Goal: Answer question/provide support: Share knowledge or assist other users

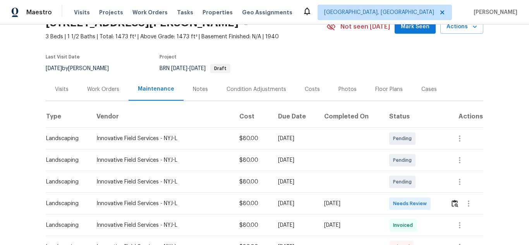
scroll to position [26, 0]
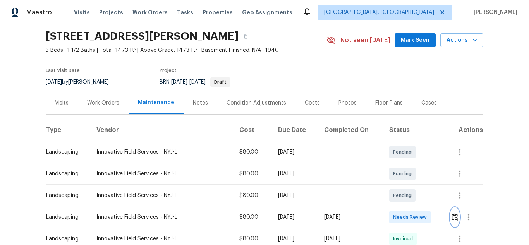
click at [453, 218] on img "button" at bounding box center [455, 217] width 7 height 7
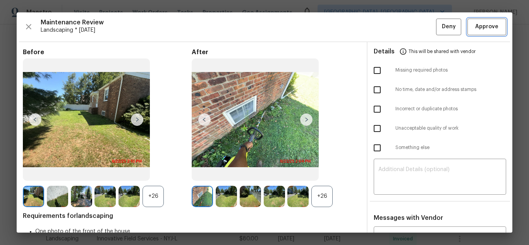
click at [478, 22] on span "Approve" at bounding box center [487, 27] width 23 height 10
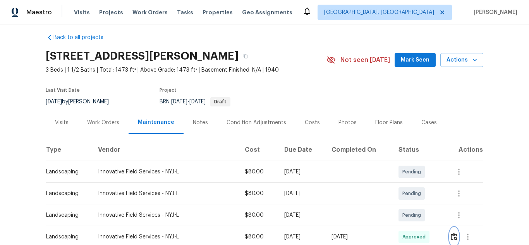
scroll to position [0, 0]
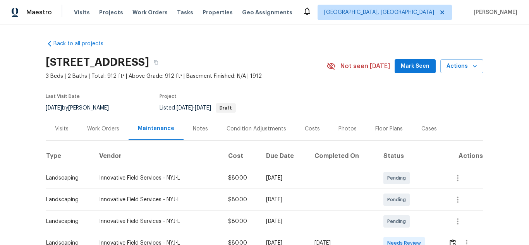
scroll to position [39, 0]
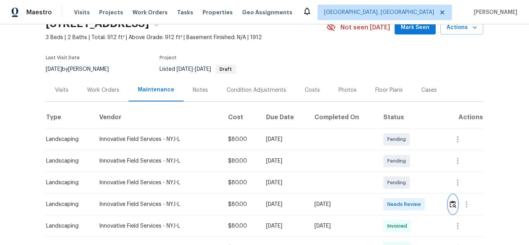
click at [450, 202] on img "button" at bounding box center [453, 204] width 7 height 7
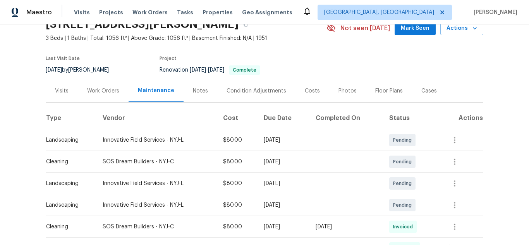
scroll to position [155, 0]
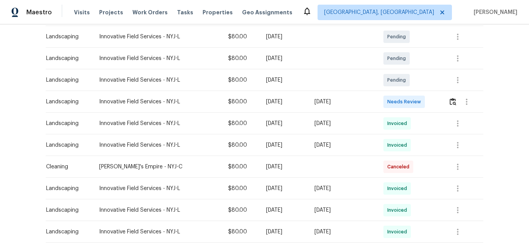
scroll to position [116, 0]
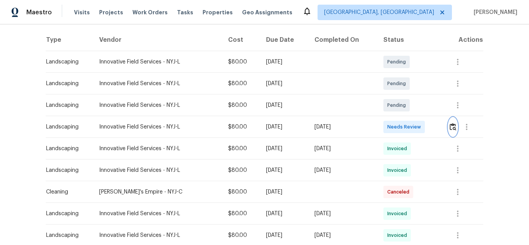
click at [452, 129] on img "button" at bounding box center [453, 126] width 7 height 7
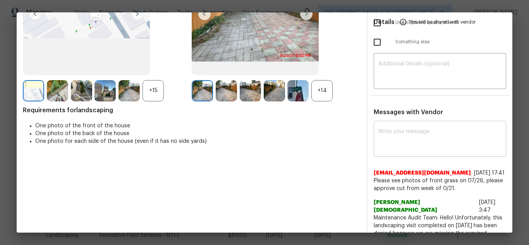
scroll to position [0, 0]
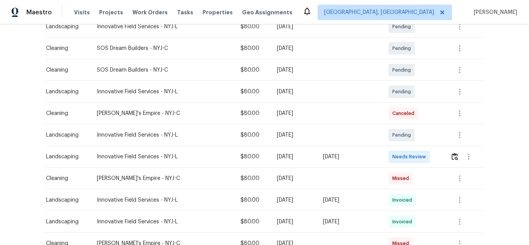
scroll to position [155, 0]
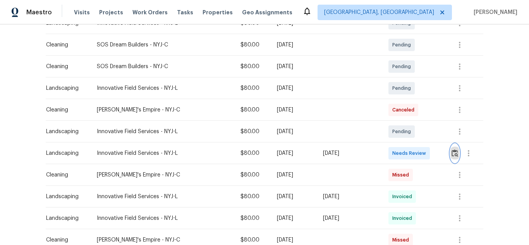
click at [454, 154] on img "button" at bounding box center [455, 153] width 7 height 7
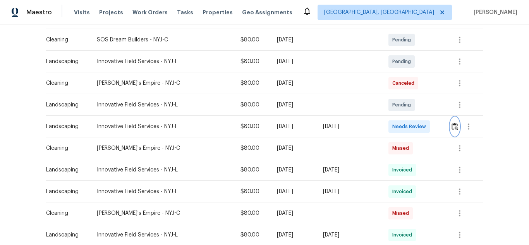
scroll to position [181, 0]
click at [457, 129] on button "button" at bounding box center [455, 127] width 9 height 19
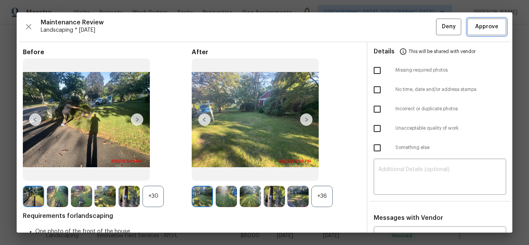
click at [476, 29] on span "Approve" at bounding box center [487, 27] width 23 height 10
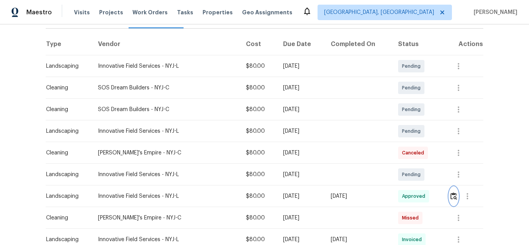
scroll to position [116, 0]
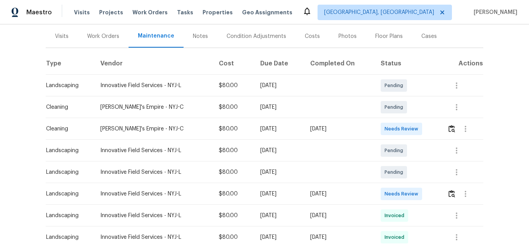
scroll to position [116, 0]
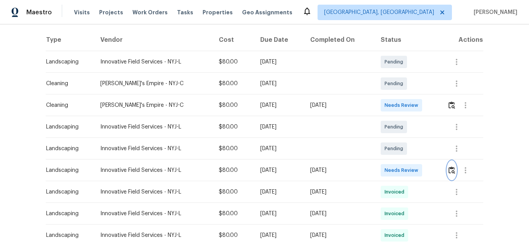
click at [451, 170] on img "button" at bounding box center [452, 170] width 7 height 7
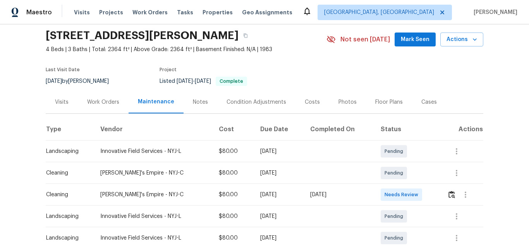
scroll to position [39, 0]
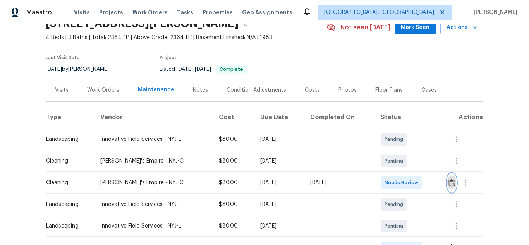
click at [451, 185] on img "button" at bounding box center [452, 182] width 7 height 7
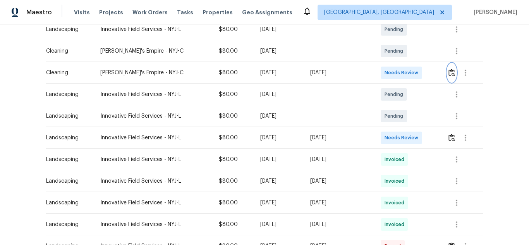
scroll to position [194, 0]
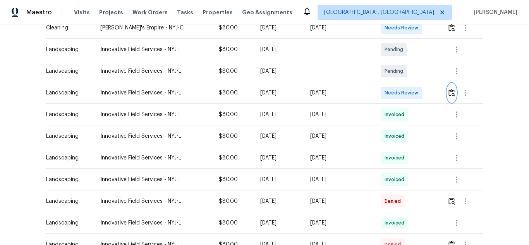
click at [452, 96] on img "button" at bounding box center [452, 92] width 7 height 7
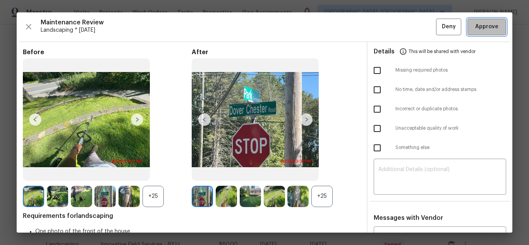
click at [481, 25] on span "Approve" at bounding box center [487, 27] width 23 height 10
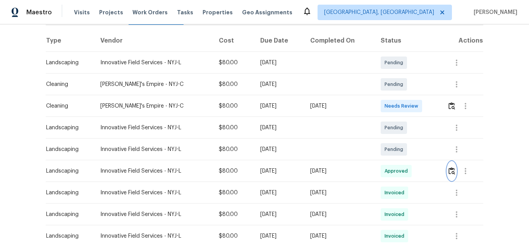
scroll to position [116, 0]
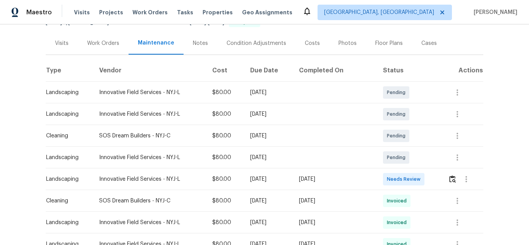
scroll to position [81, 0]
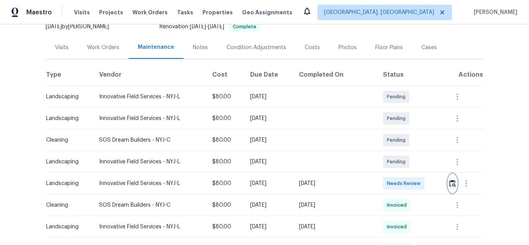
click at [450, 178] on button "button" at bounding box center [452, 183] width 9 height 19
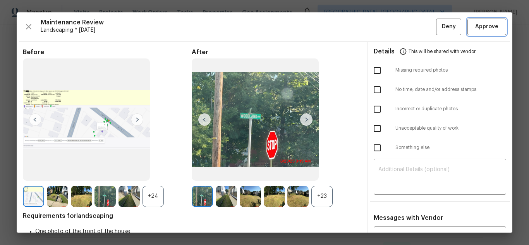
click at [481, 25] on span "Approve" at bounding box center [487, 27] width 23 height 10
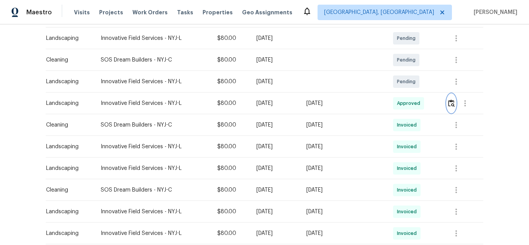
scroll to position [155, 0]
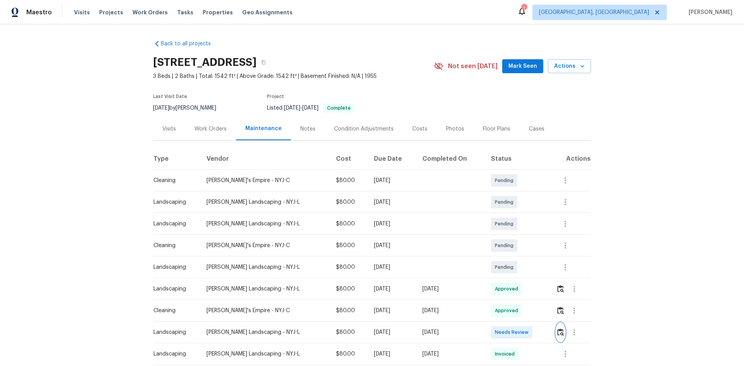
click at [558, 334] on img "button" at bounding box center [560, 332] width 7 height 7
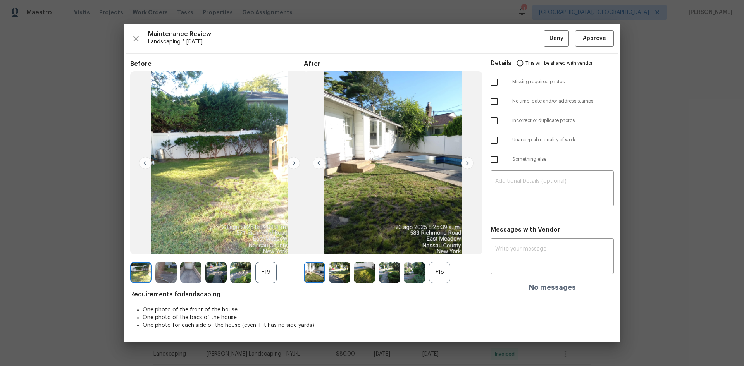
click at [436, 271] on div "+18" at bounding box center [439, 272] width 21 height 21
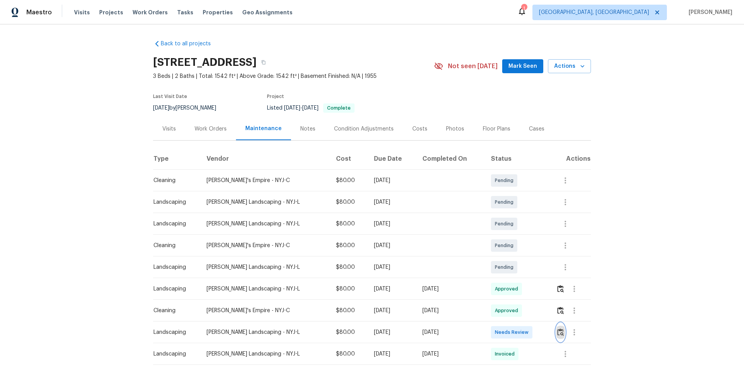
click at [560, 333] on img "button" at bounding box center [560, 332] width 7 height 7
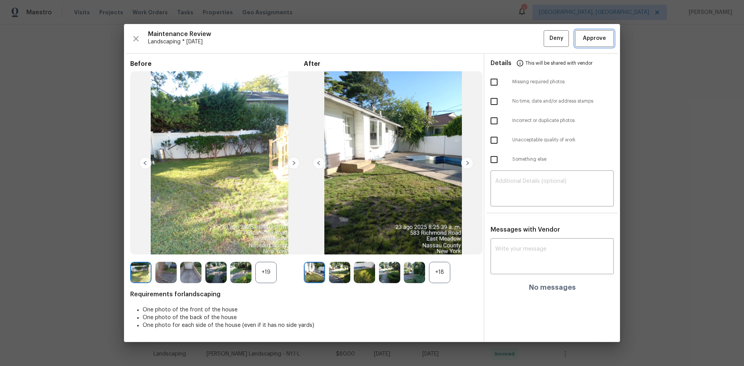
click at [597, 41] on span "Approve" at bounding box center [594, 39] width 23 height 10
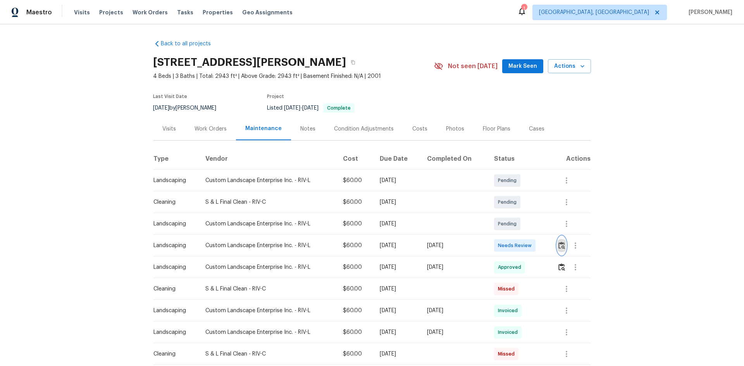
click at [529, 245] on img "button" at bounding box center [562, 245] width 7 height 7
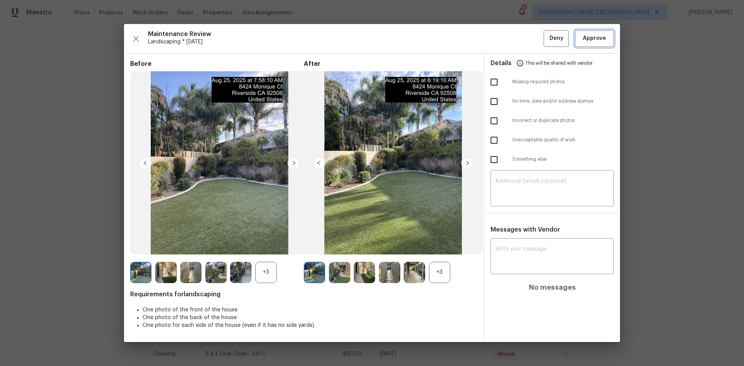
click at [529, 43] on button "Approve" at bounding box center [594, 38] width 39 height 17
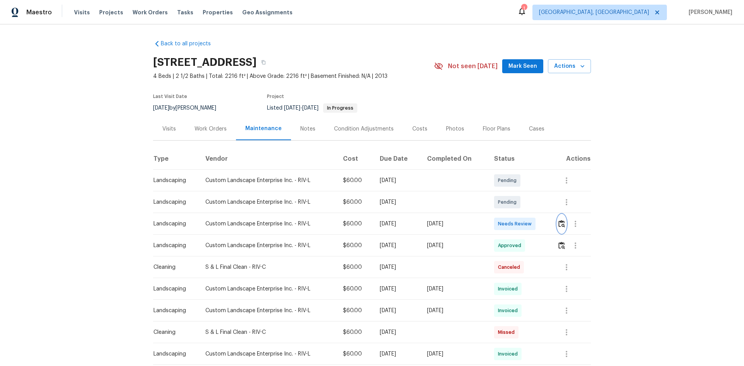
click at [529, 225] on img "button" at bounding box center [562, 223] width 7 height 7
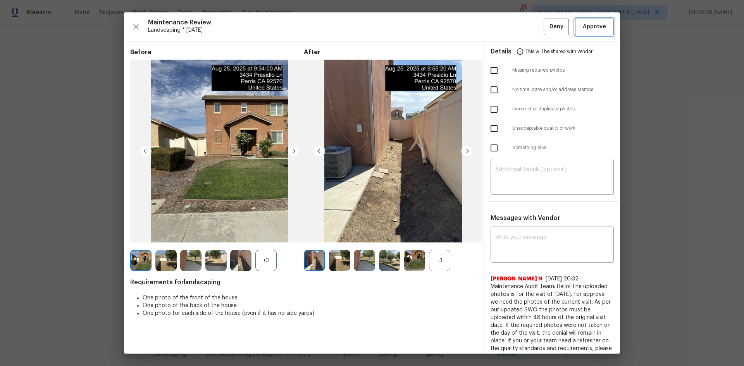
click at [529, 28] on span "Approve" at bounding box center [594, 27] width 23 height 10
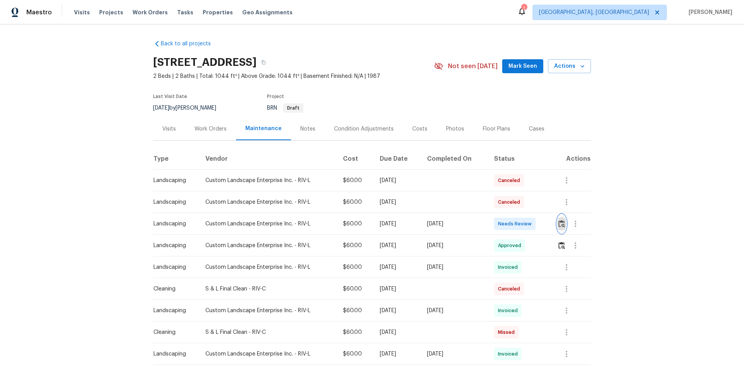
click at [529, 223] on img "button" at bounding box center [562, 223] width 7 height 7
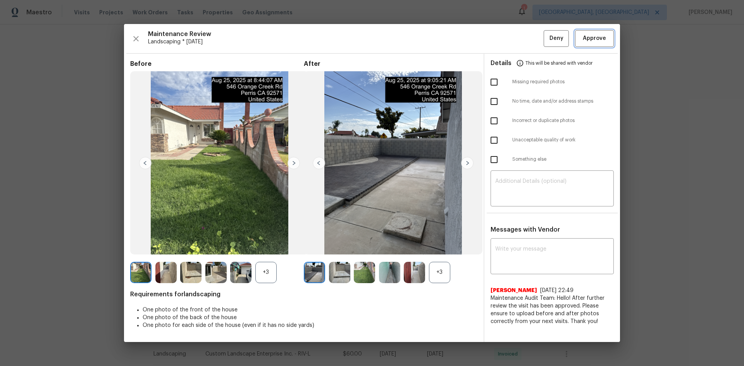
click at [529, 40] on span "Approve" at bounding box center [594, 39] width 23 height 10
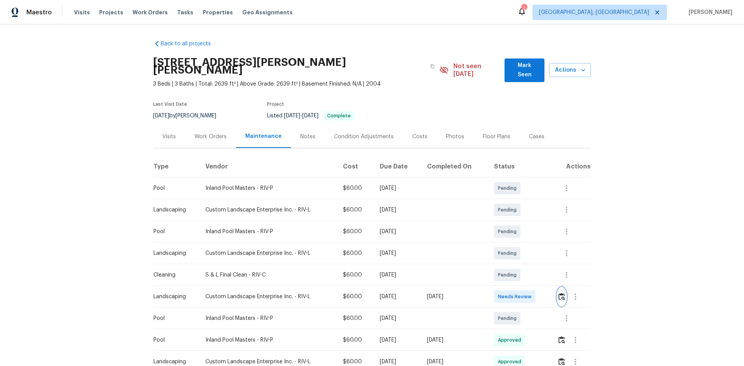
click at [529, 245] on img "button" at bounding box center [562, 296] width 7 height 7
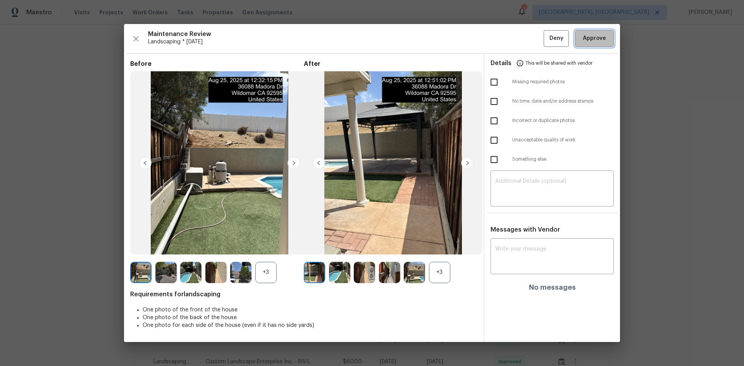
click at [529, 42] on span "Approve" at bounding box center [594, 39] width 23 height 10
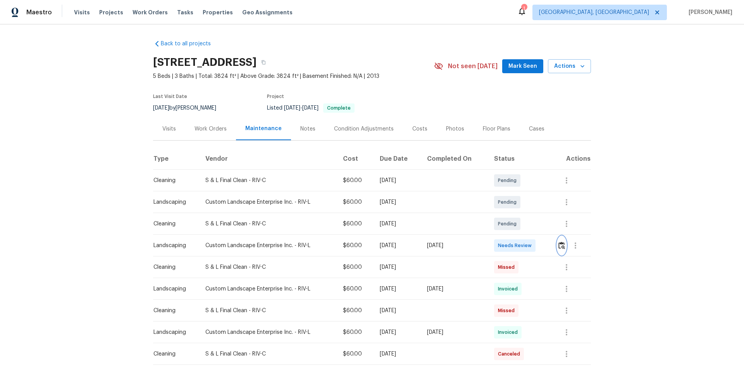
click at [529, 245] on img "button" at bounding box center [562, 245] width 7 height 7
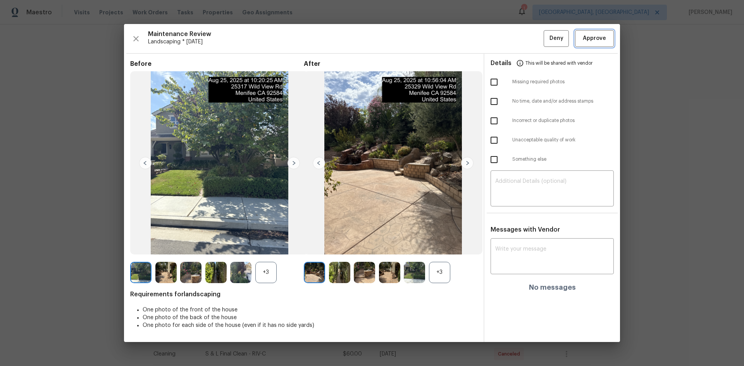
click at [529, 36] on span "Approve" at bounding box center [594, 39] width 23 height 10
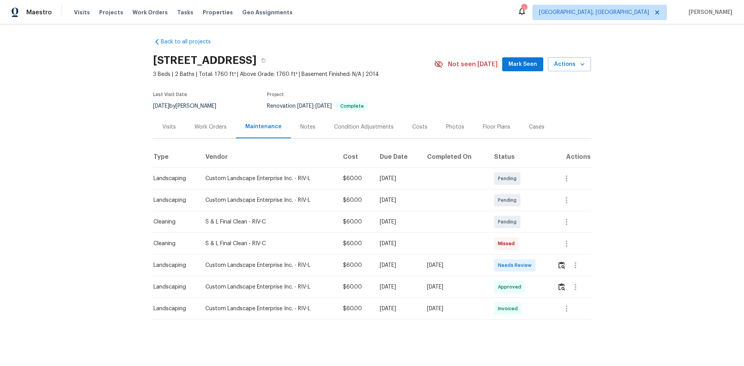
scroll to position [8, 0]
click at [529, 245] on img "button" at bounding box center [562, 265] width 7 height 7
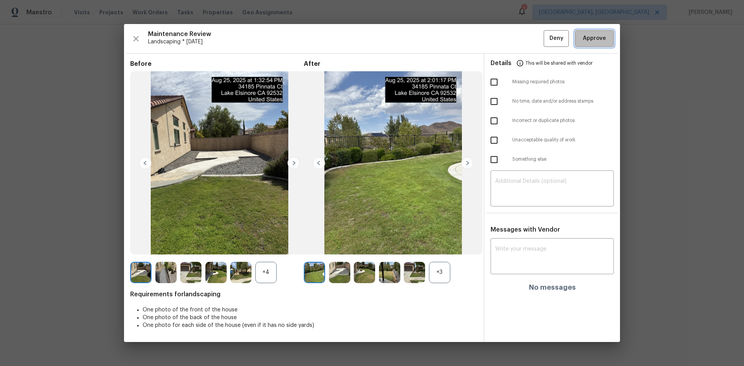
click at [529, 39] on button "Approve" at bounding box center [594, 38] width 39 height 17
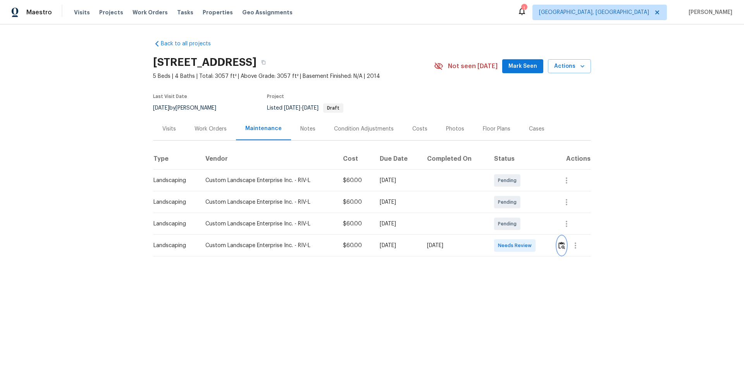
click at [529, 245] on img "button" at bounding box center [562, 245] width 7 height 7
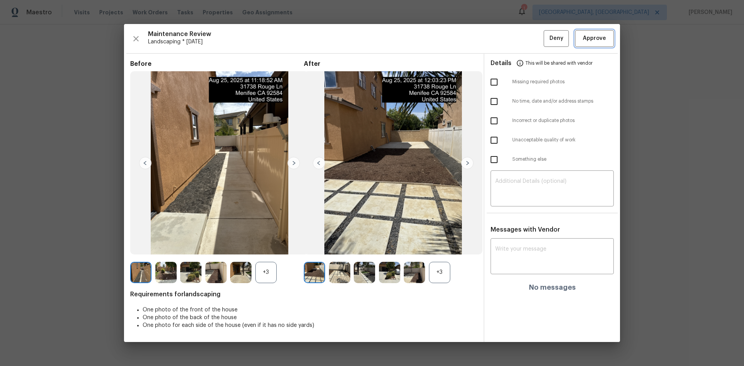
click at [529, 40] on span "Approve" at bounding box center [594, 39] width 23 height 10
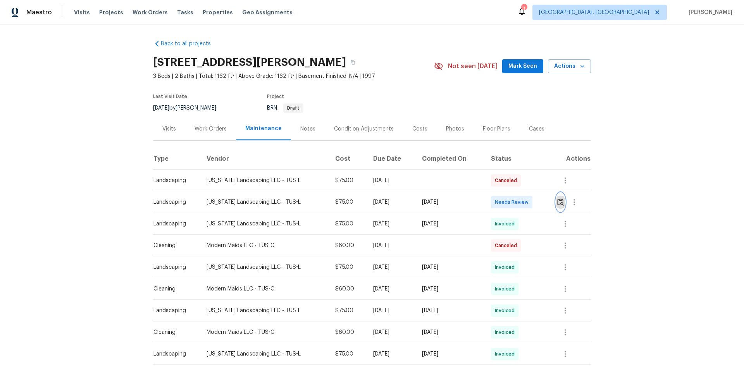
click at [529, 205] on img "button" at bounding box center [560, 201] width 7 height 7
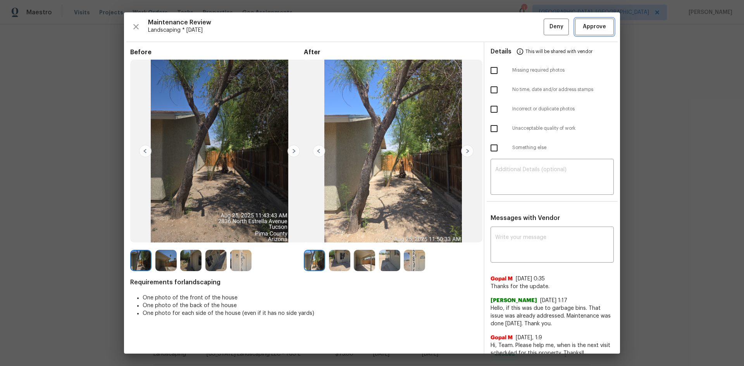
click at [529, 22] on button "Approve" at bounding box center [594, 27] width 39 height 17
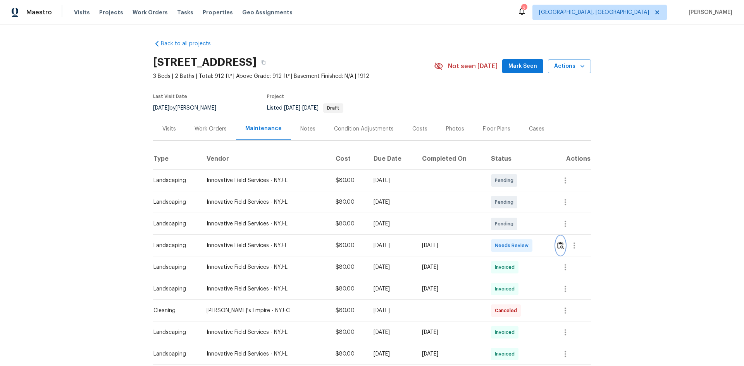
click at [529, 245] on img "button" at bounding box center [560, 245] width 7 height 7
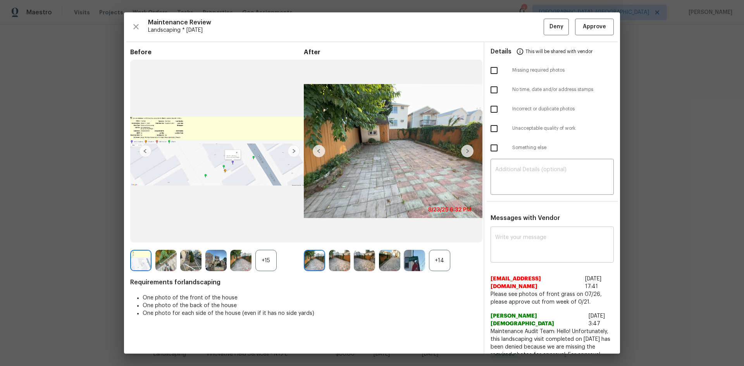
click at [504, 245] on textarea at bounding box center [552, 246] width 114 height 22
paste textarea "Maintenance Audit Team: Hello! After further review the visit has been approved…"
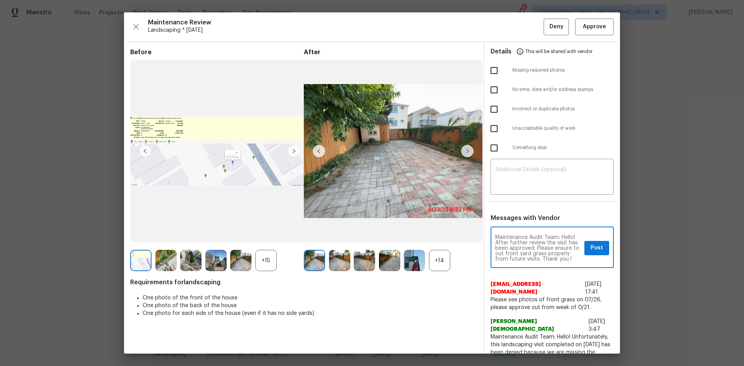
type textarea "Maintenance Audit Team: Hello! After further review the visit has been approved…"
click at [529, 245] on span "Post" at bounding box center [597, 248] width 12 height 10
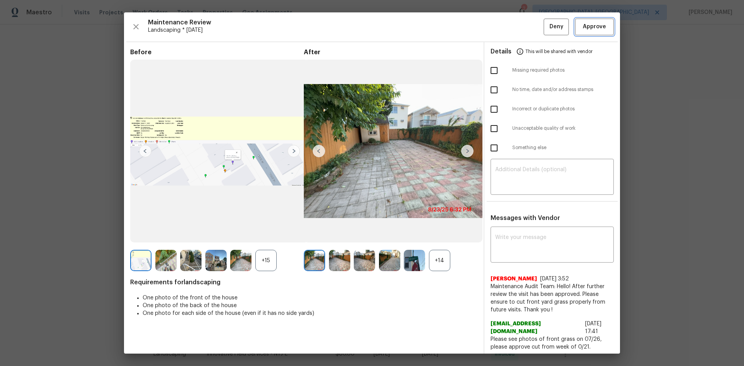
click at [529, 29] on span "Approve" at bounding box center [594, 27] width 23 height 10
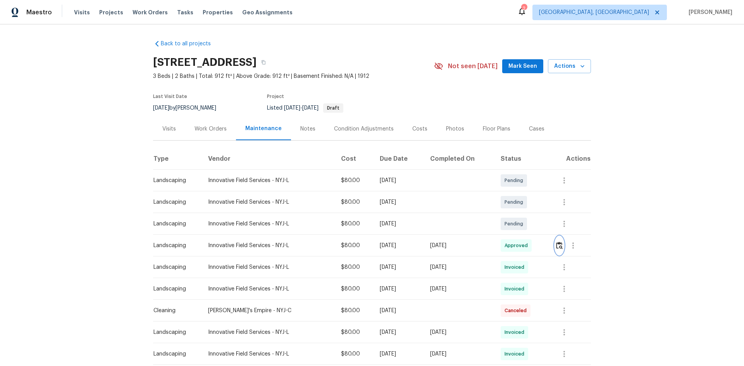
click at [529, 245] on img "button" at bounding box center [559, 245] width 7 height 7
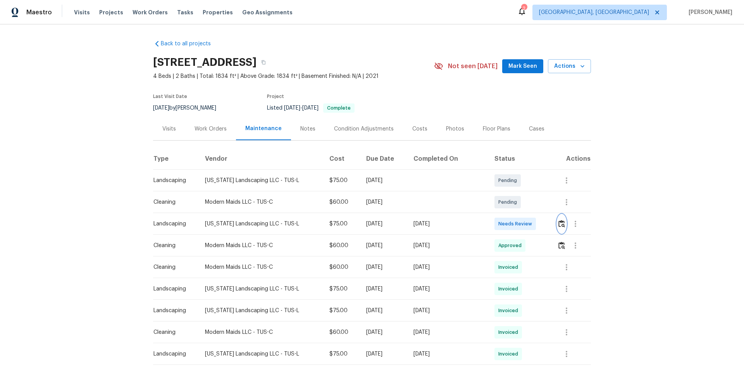
click at [529, 227] on img "button" at bounding box center [562, 223] width 7 height 7
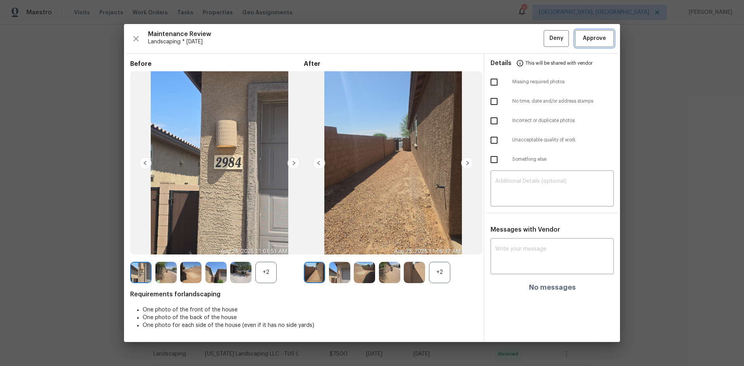
click at [529, 44] on button "Approve" at bounding box center [594, 38] width 39 height 17
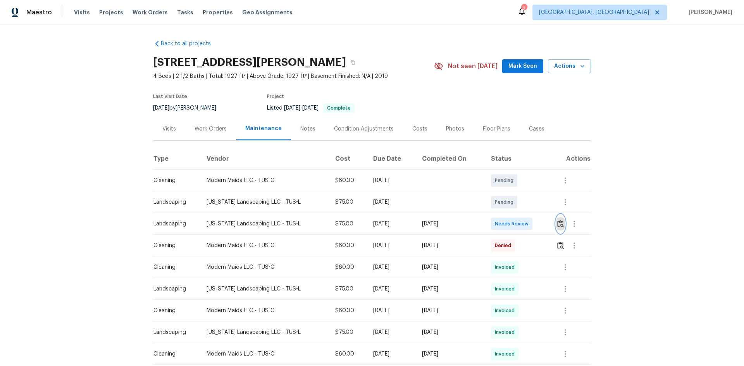
click at [529, 225] on img "button" at bounding box center [560, 223] width 7 height 7
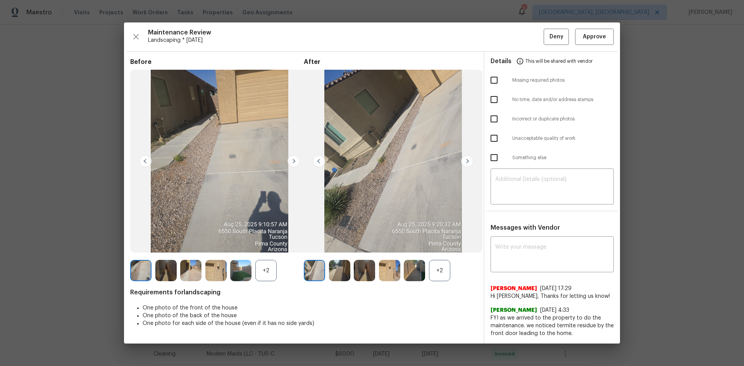
click at [443, 245] on div "+2" at bounding box center [439, 270] width 21 height 21
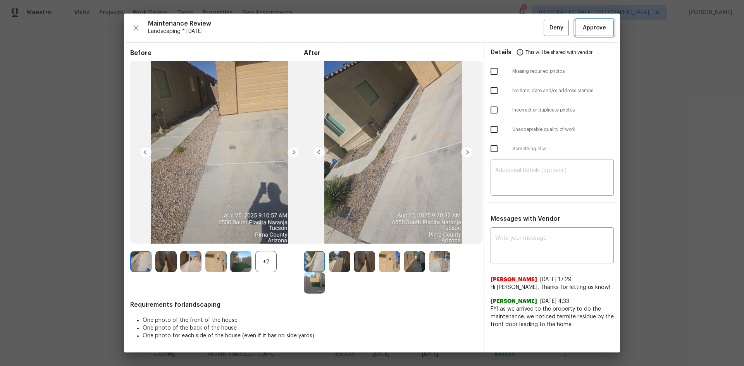
click at [529, 31] on span "Approve" at bounding box center [594, 28] width 23 height 10
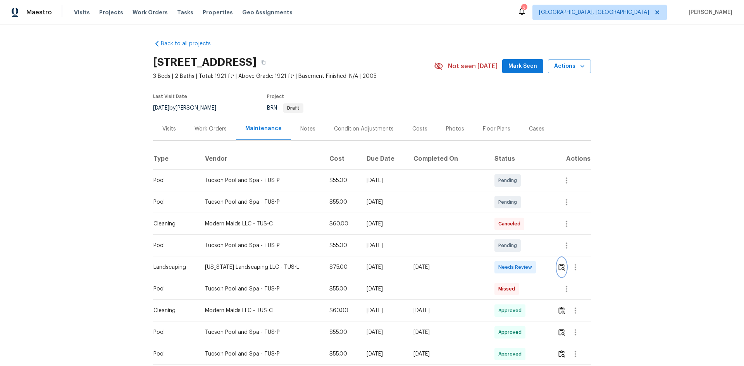
click at [529, 245] on img "button" at bounding box center [562, 267] width 7 height 7
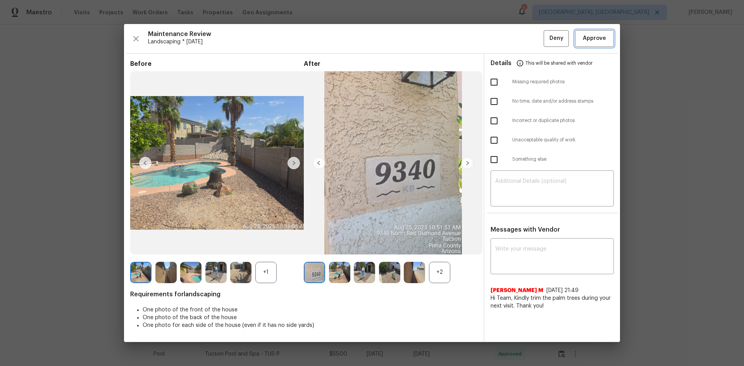
click at [529, 45] on button "Approve" at bounding box center [594, 38] width 39 height 17
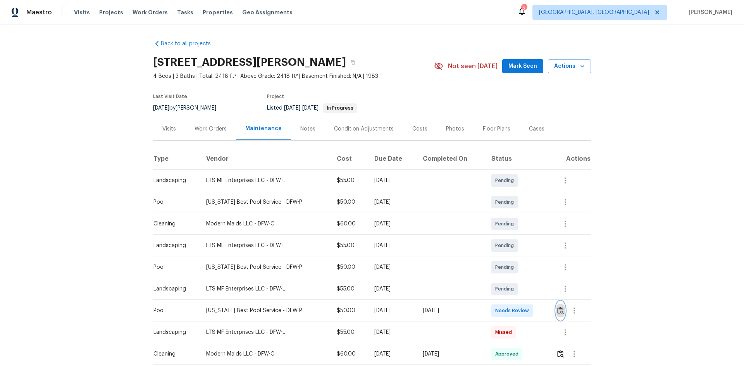
click at [529, 245] on img "button" at bounding box center [560, 310] width 7 height 7
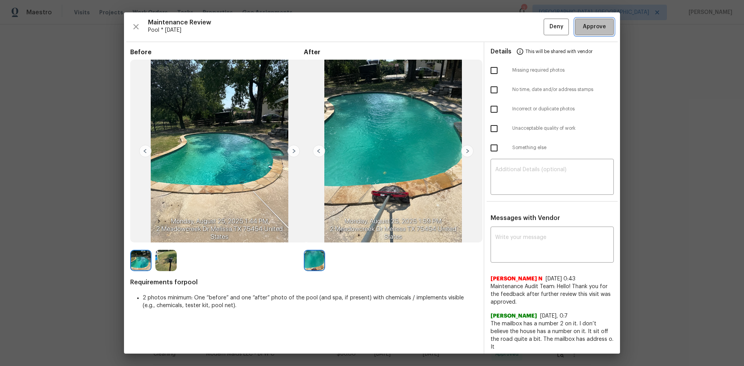
click at [529, 29] on span "Approve" at bounding box center [594, 27] width 23 height 10
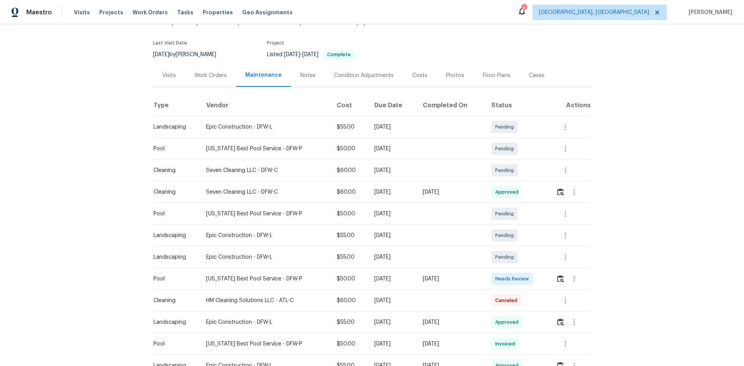
scroll to position [26, 0]
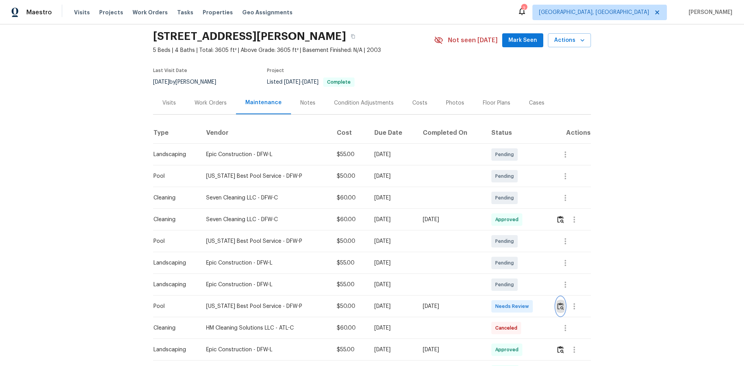
click at [529, 245] on img "button" at bounding box center [560, 306] width 7 height 7
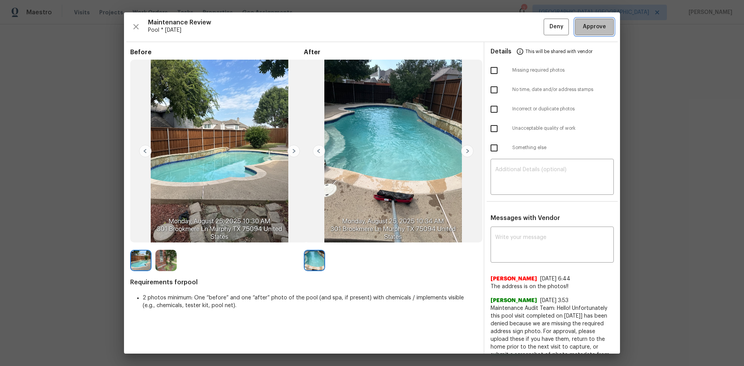
click at [529, 28] on span "Approve" at bounding box center [594, 27] width 23 height 10
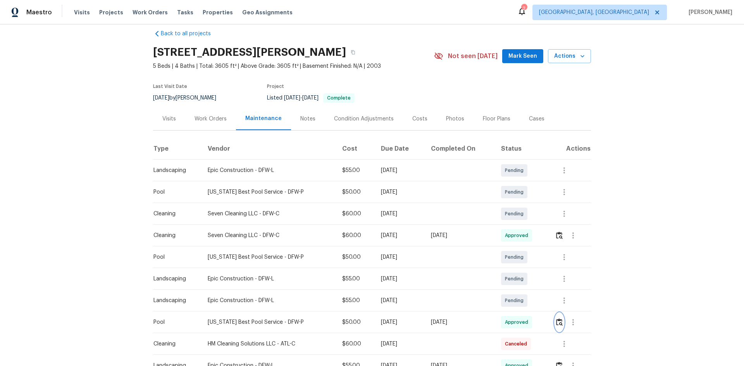
scroll to position [0, 0]
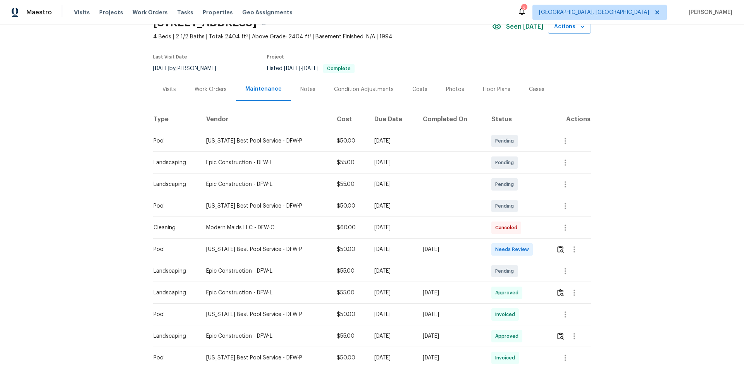
scroll to position [26, 0]
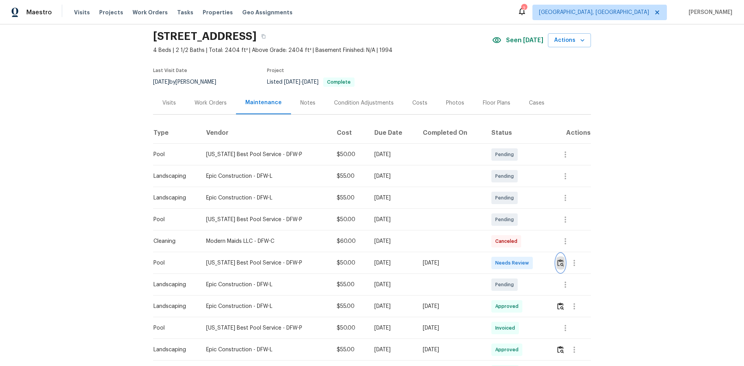
click at [529, 245] on img "button" at bounding box center [560, 262] width 7 height 7
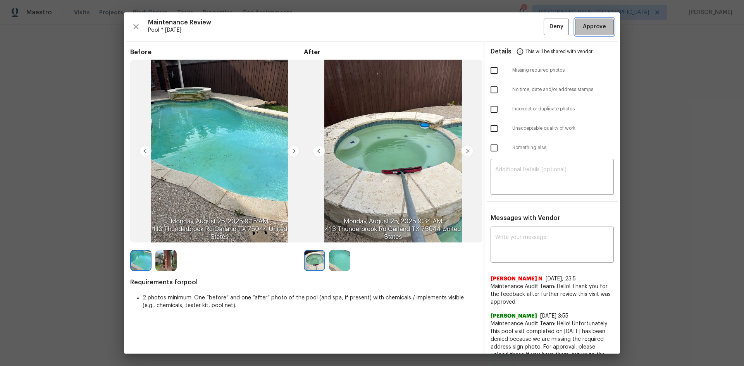
click at [529, 23] on span "Approve" at bounding box center [594, 27] width 23 height 10
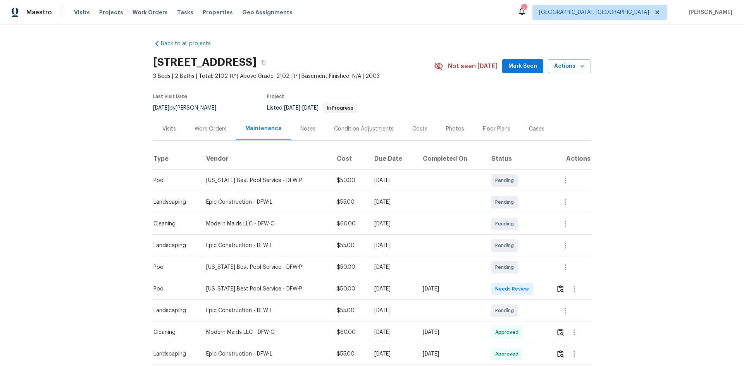
click at [529, 245] on td at bounding box center [570, 289] width 41 height 22
click at [529, 245] on img "button" at bounding box center [560, 288] width 7 height 7
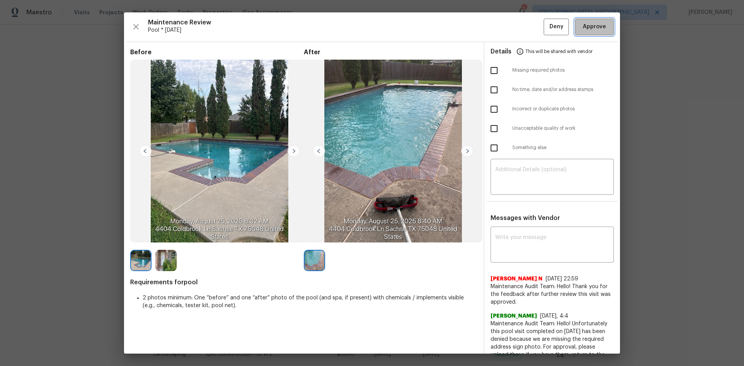
click at [529, 24] on span "Approve" at bounding box center [594, 27] width 23 height 10
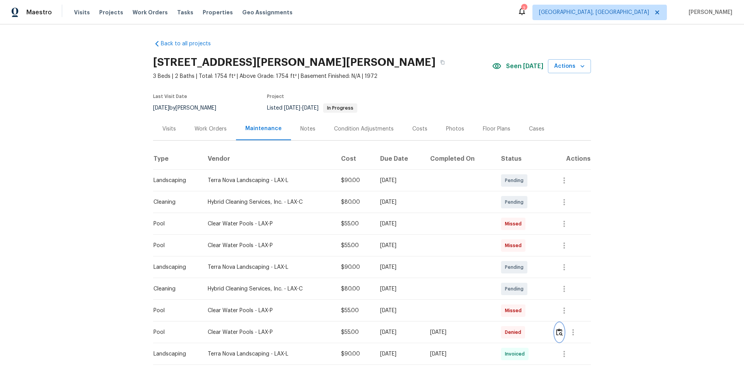
click at [529, 245] on img "button" at bounding box center [559, 332] width 7 height 7
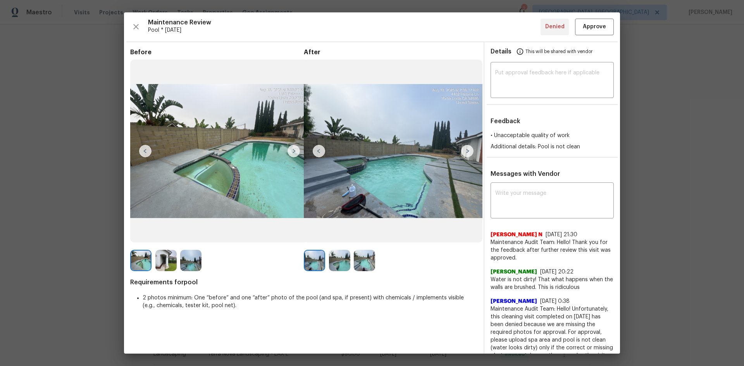
click at [468, 150] on img at bounding box center [467, 151] width 12 height 12
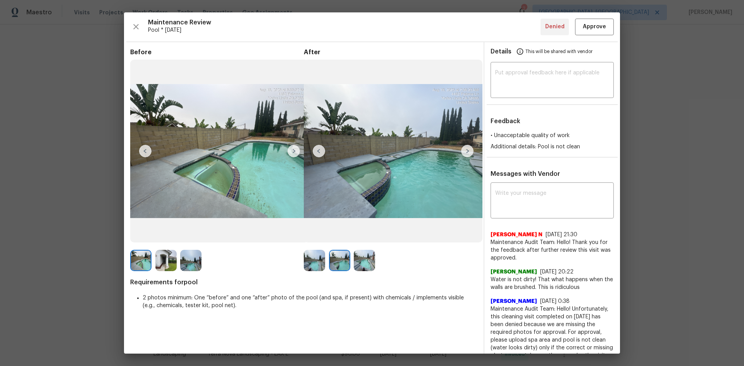
click at [465, 153] on img at bounding box center [467, 151] width 12 height 12
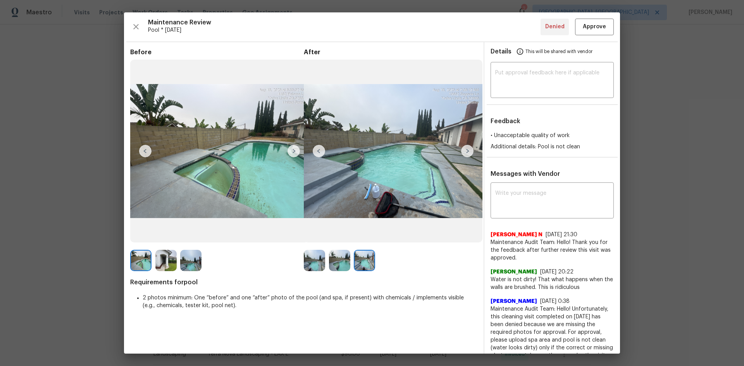
click at [320, 151] on img at bounding box center [319, 151] width 12 height 12
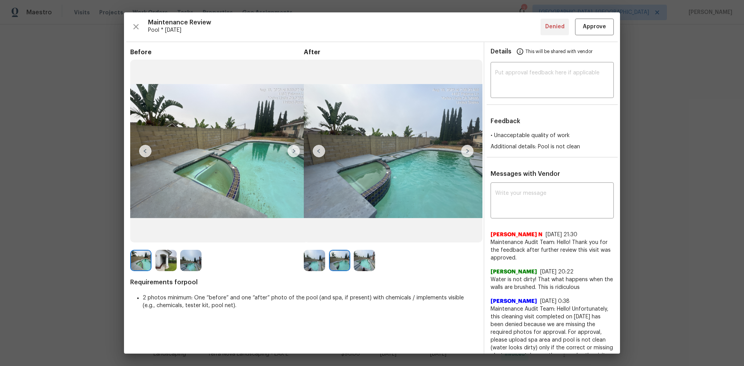
click at [320, 151] on img at bounding box center [319, 151] width 12 height 12
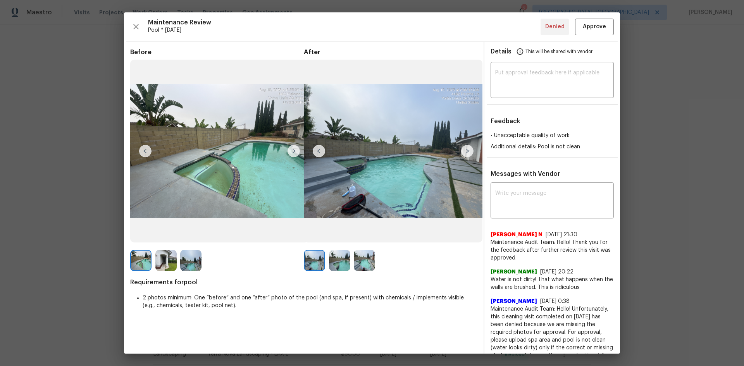
click at [320, 151] on img at bounding box center [319, 151] width 12 height 12
click at [175, 147] on img at bounding box center [219, 151] width 179 height 183
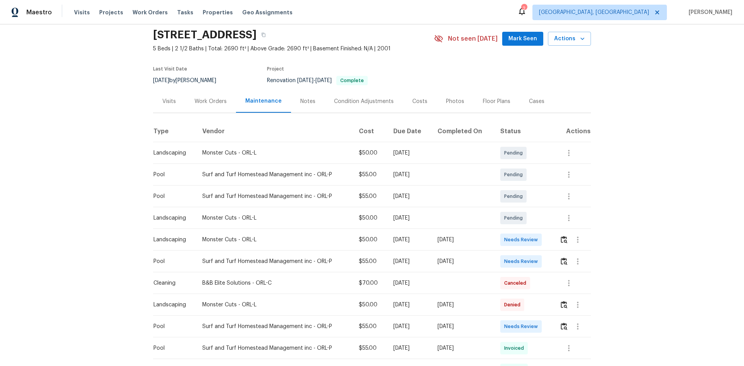
scroll to position [39, 0]
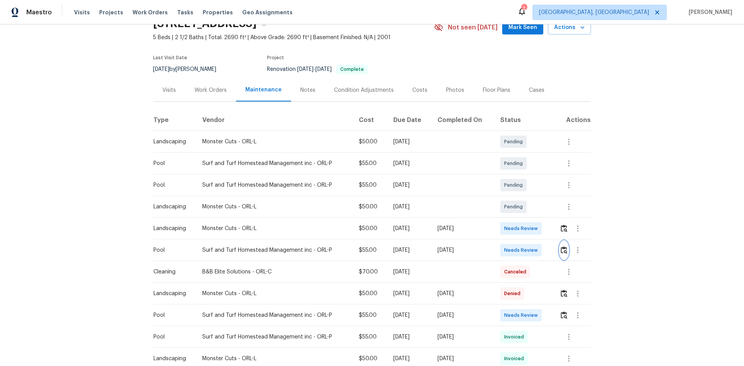
click at [529, 245] on img "button" at bounding box center [564, 250] width 7 height 7
click at [529, 245] on img "button" at bounding box center [564, 315] width 7 height 7
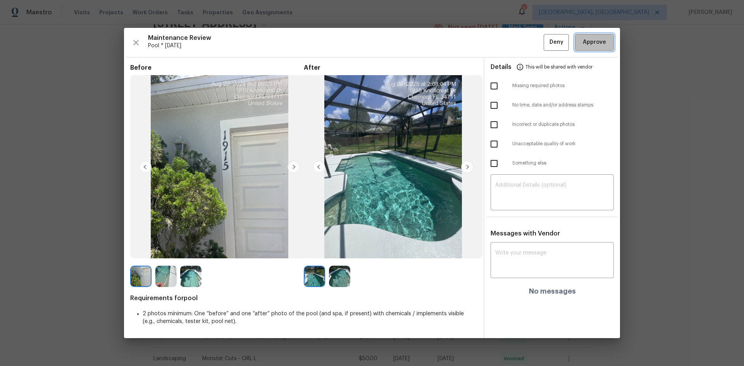
click at [529, 37] on button "Approve" at bounding box center [594, 42] width 39 height 17
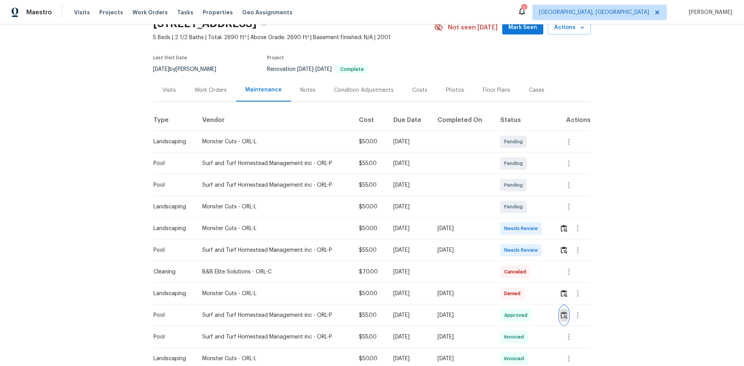
click at [529, 245] on img "button" at bounding box center [564, 315] width 7 height 7
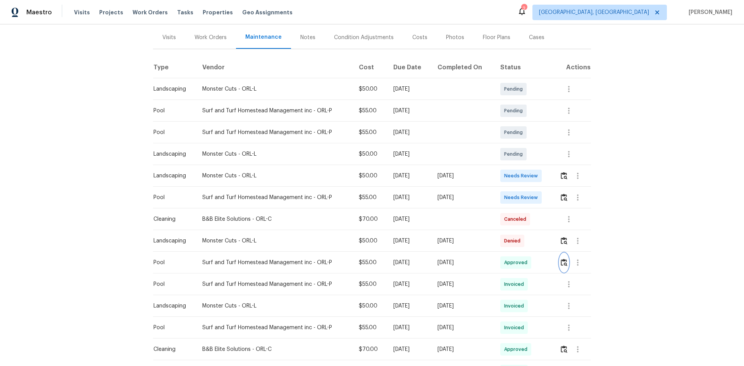
scroll to position [0, 0]
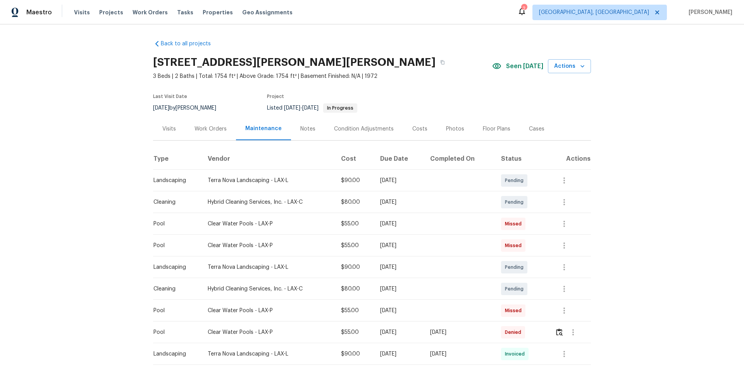
scroll to position [78, 0]
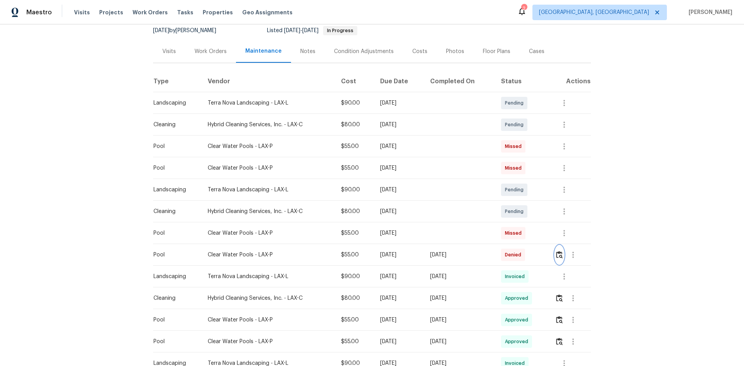
click at [558, 257] on img "button" at bounding box center [559, 254] width 7 height 7
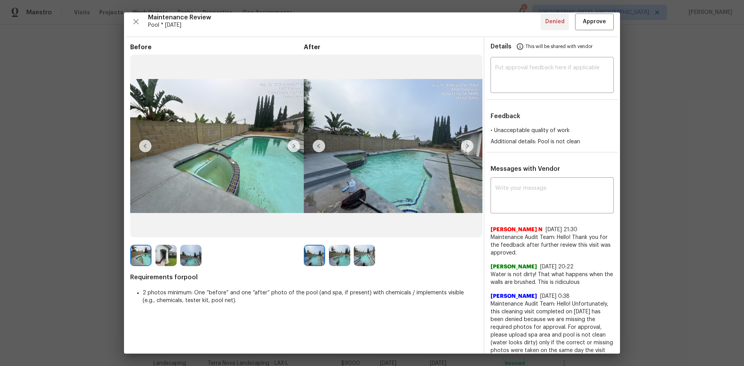
scroll to position [0, 0]
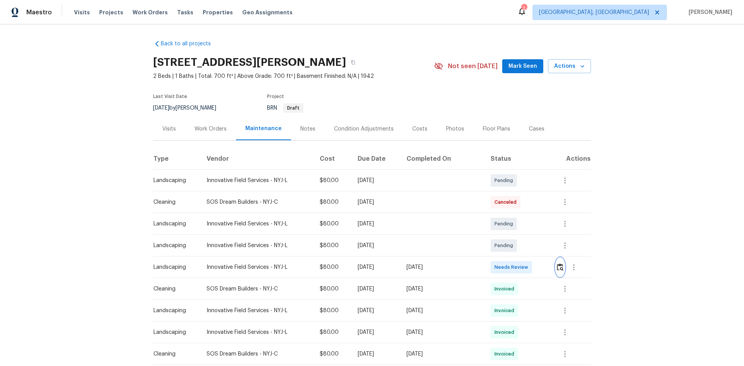
click at [529, 245] on img "button" at bounding box center [560, 267] width 7 height 7
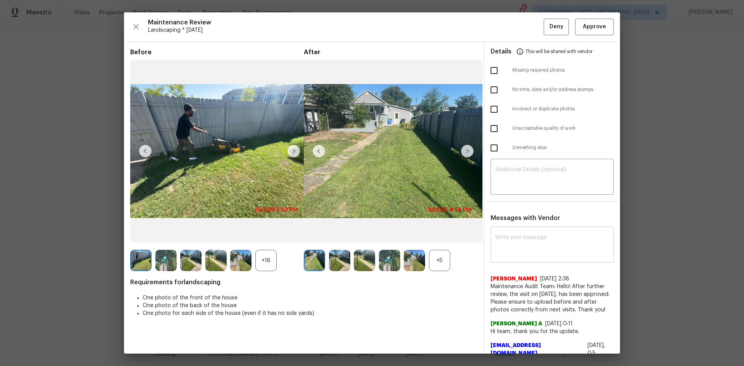
click at [497, 242] on textarea at bounding box center [552, 246] width 114 height 22
paste textarea "Maintenance Audit Team: Hello! Unfortunately, this [Insert Maintenance Type] vi…"
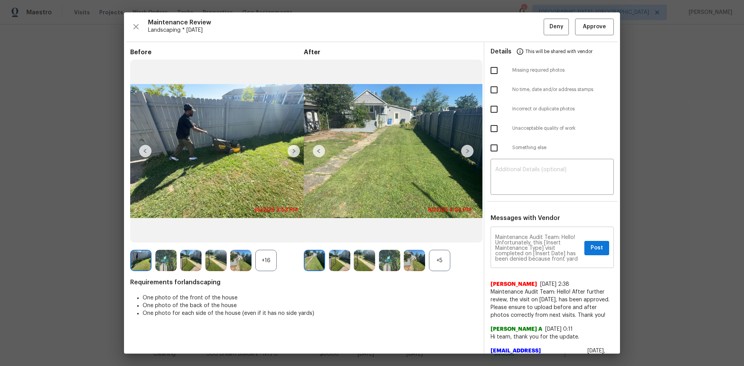
click at [518, 245] on textarea "Maintenance Audit Team: Hello! Unfortunately, this [Insert Maintenance Type] vi…" at bounding box center [538, 248] width 86 height 27
paste textarea "landscaping visit completed on 08/25/2025"
click at [511, 173] on textarea at bounding box center [552, 178] width 114 height 22
click at [522, 238] on textarea "Maintenance Audit Team: Hello! Unfortunately, this landscaping visit completed …" at bounding box center [538, 248] width 86 height 27
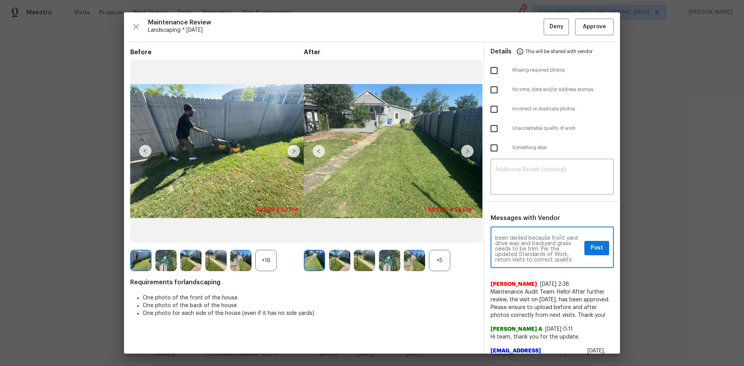
paste textarea "grass and front , backyard edge"
type textarea "Maintenance Audit Team: Hello! Unfortunately, this landscaping visit completed …"
click at [529, 245] on span "Post" at bounding box center [597, 248] width 12 height 10
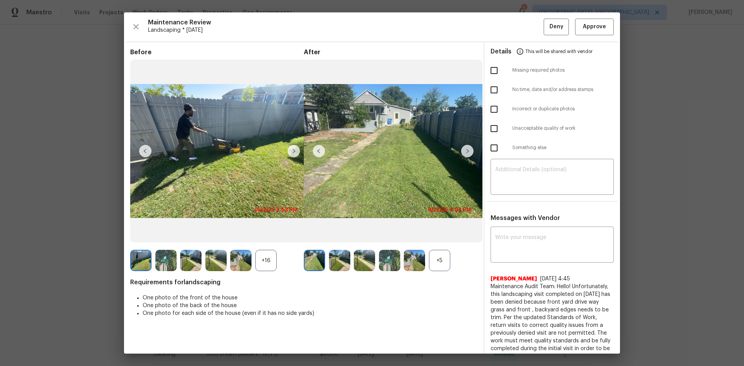
click at [489, 133] on input "checkbox" at bounding box center [494, 129] width 16 height 16
checkbox input "true"
click at [529, 34] on button "Deny" at bounding box center [556, 27] width 25 height 17
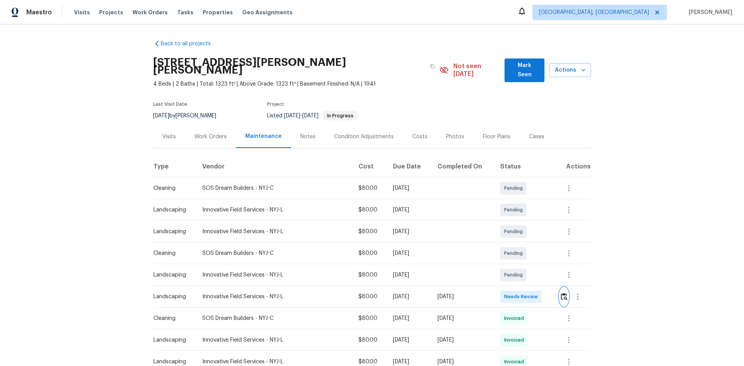
click at [529, 245] on img "button" at bounding box center [564, 296] width 7 height 7
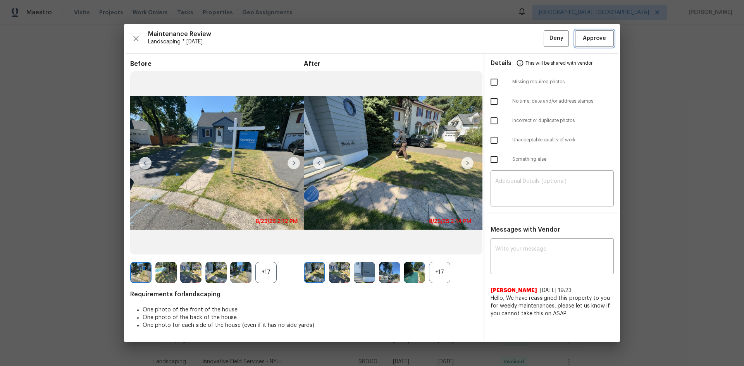
click at [529, 35] on span "Approve" at bounding box center [594, 39] width 23 height 10
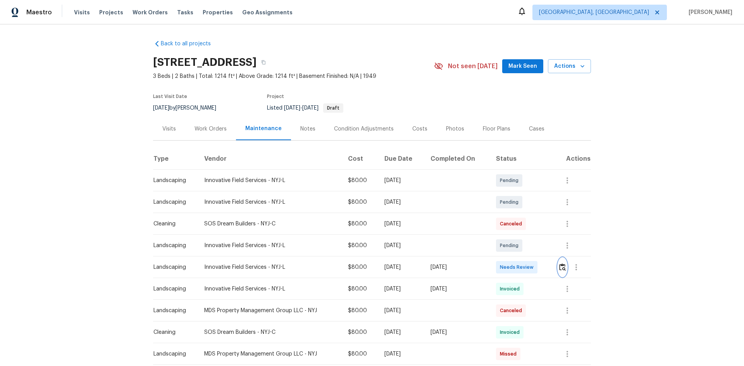
click at [529, 245] on img "button" at bounding box center [562, 267] width 7 height 7
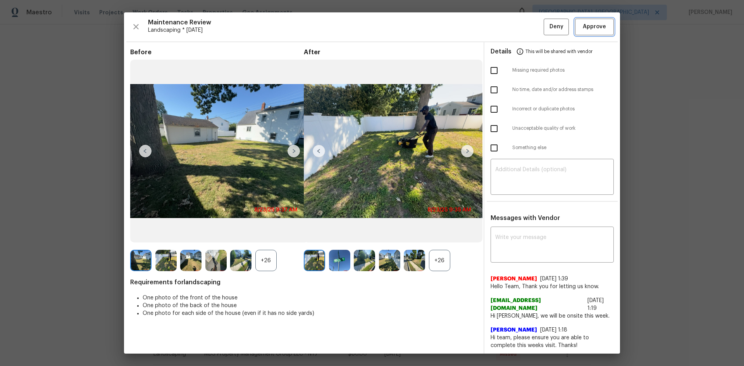
click at [529, 32] on span "Approve" at bounding box center [594, 27] width 23 height 10
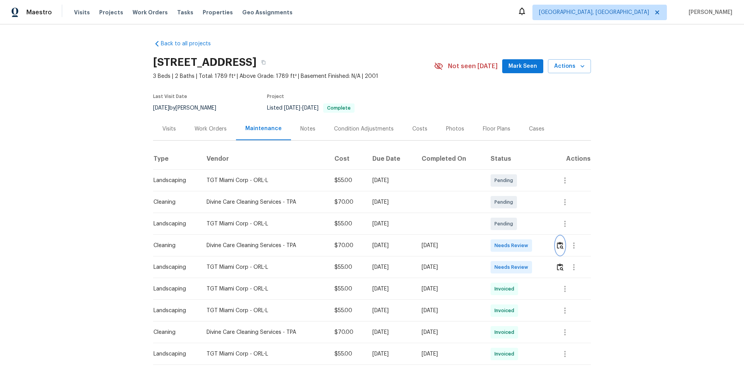
click at [557, 245] on img "button" at bounding box center [560, 245] width 7 height 7
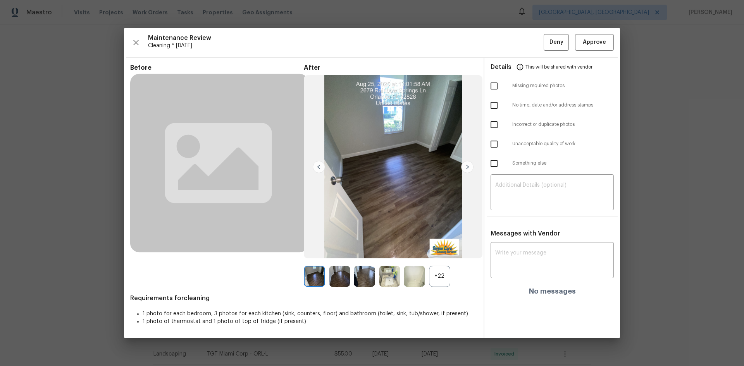
click at [439, 274] on div "+22" at bounding box center [439, 276] width 21 height 21
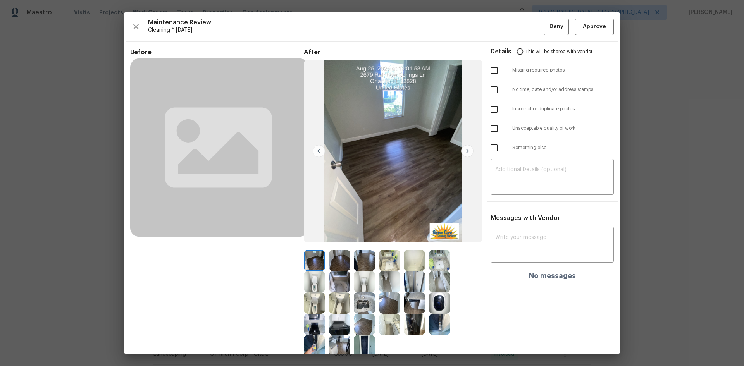
click at [434, 297] on img at bounding box center [439, 303] width 21 height 21
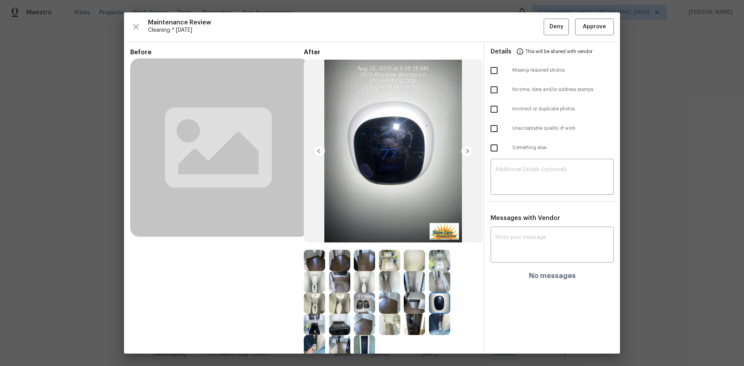
click at [434, 298] on img at bounding box center [439, 303] width 21 height 21
click at [433, 298] on img at bounding box center [439, 303] width 21 height 21
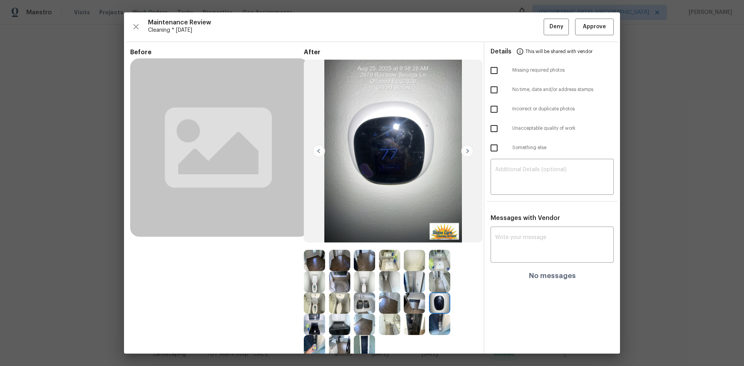
click at [433, 298] on img at bounding box center [439, 303] width 21 height 21
click at [433, 299] on img at bounding box center [439, 303] width 21 height 21
click at [439, 299] on img at bounding box center [439, 303] width 21 height 21
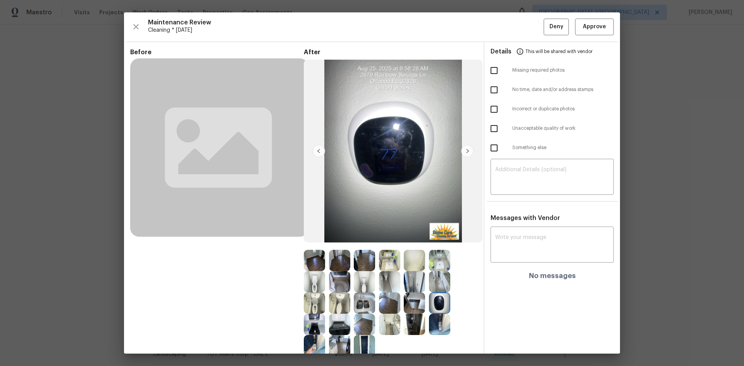
click at [439, 299] on img at bounding box center [439, 303] width 21 height 21
click at [435, 299] on img at bounding box center [439, 303] width 21 height 21
click at [514, 242] on textarea at bounding box center [552, 246] width 114 height 22
paste textarea "Maintenance Audit Team: Hello! After further review, the visit(08/25/2025) has …"
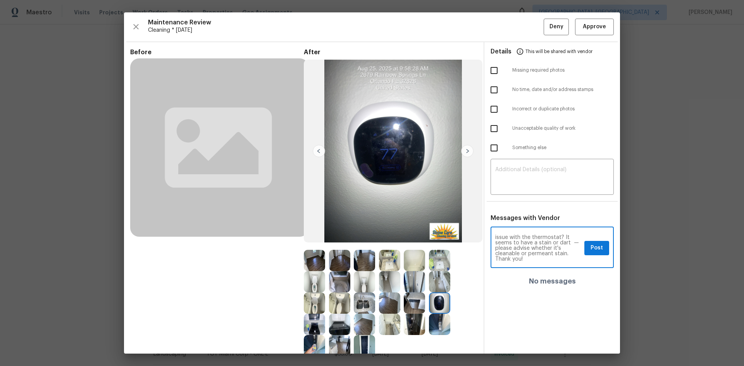
scroll to position [31, 0]
click at [518, 240] on textarea "Maintenance Audit Team: Hello! After further review, the visit(08/25/2025) has …" at bounding box center [538, 248] width 86 height 27
type textarea "Maintenance Audit Team: Hello! After further review, the visit(08/25/2025) has …"
click at [591, 248] on span "Post" at bounding box center [597, 248] width 12 height 10
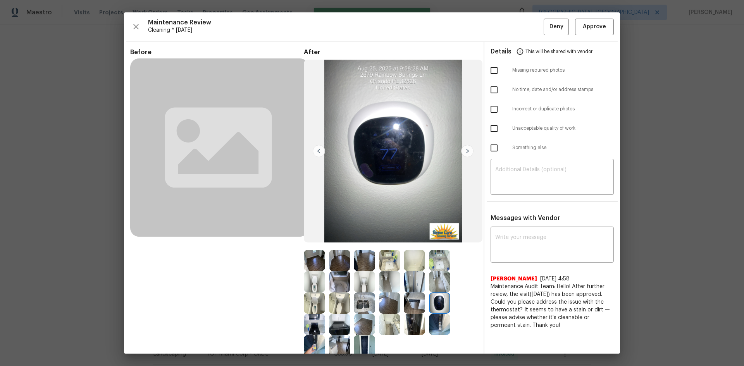
scroll to position [0, 0]
click at [590, 21] on button "Approve" at bounding box center [594, 27] width 39 height 17
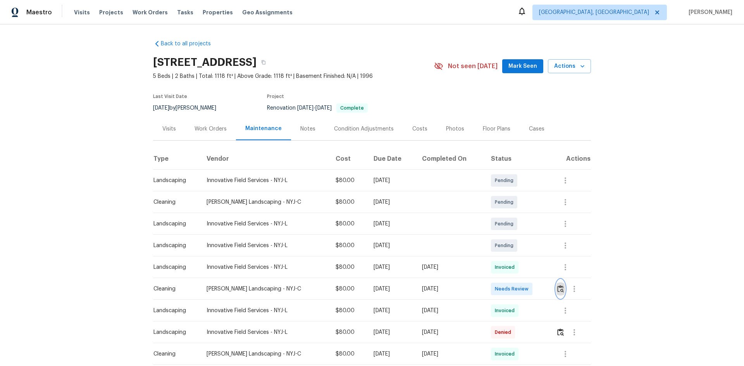
click at [559, 288] on img "button" at bounding box center [560, 288] width 7 height 7
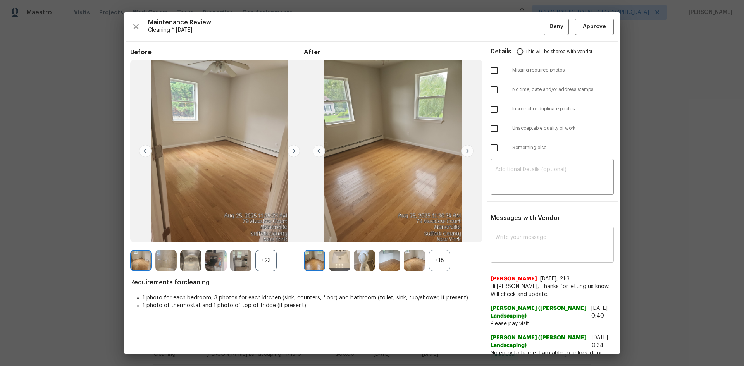
click at [495, 251] on textarea at bounding box center [552, 246] width 114 height 22
paste textarea "Maintenance Audit Team: Hello! Unfortunately, this cleaning visit completed on …"
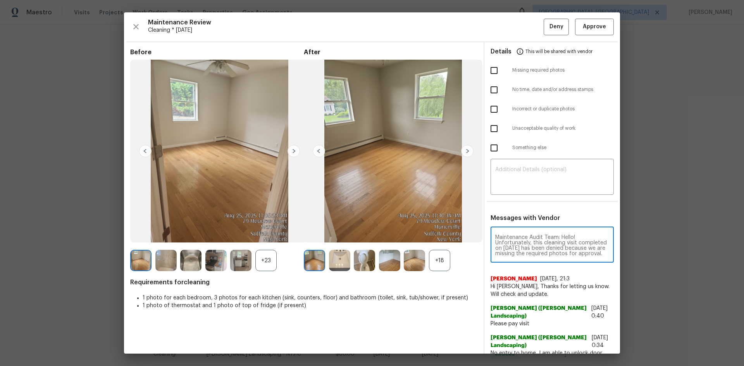
scroll to position [119, 0]
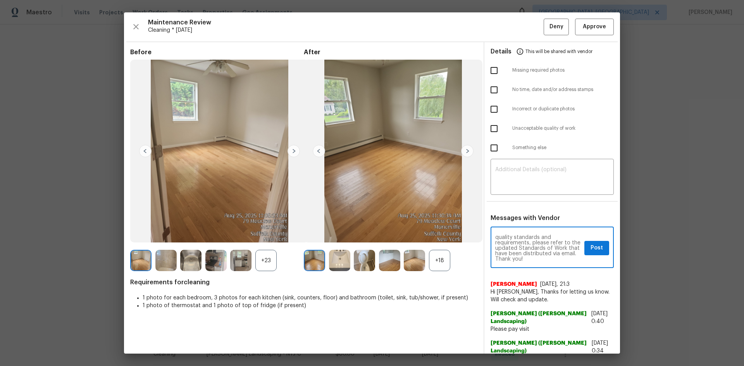
type textarea "Maintenance Audit Team: Hello! Unfortunately, this cleaning visit completed on …"
click at [442, 260] on div "+18" at bounding box center [439, 260] width 21 height 21
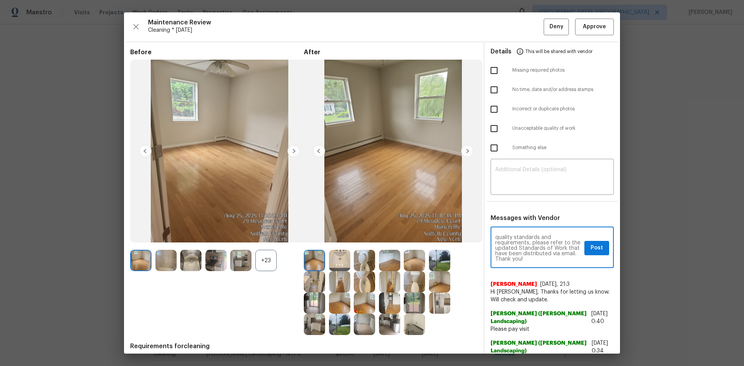
scroll to position [109, 0]
click at [591, 251] on span "Post" at bounding box center [597, 248] width 12 height 10
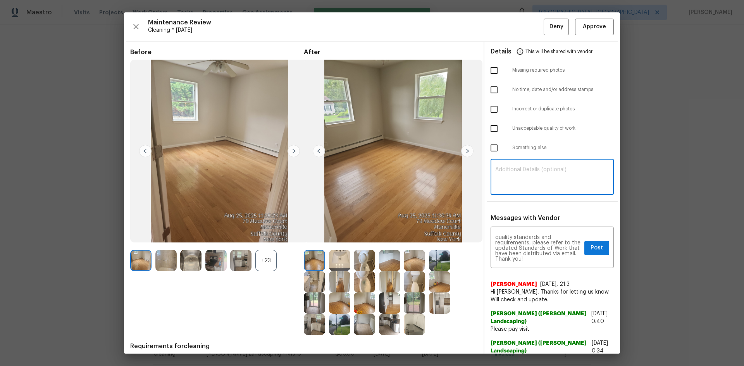
click at [514, 183] on textarea at bounding box center [552, 178] width 114 height 22
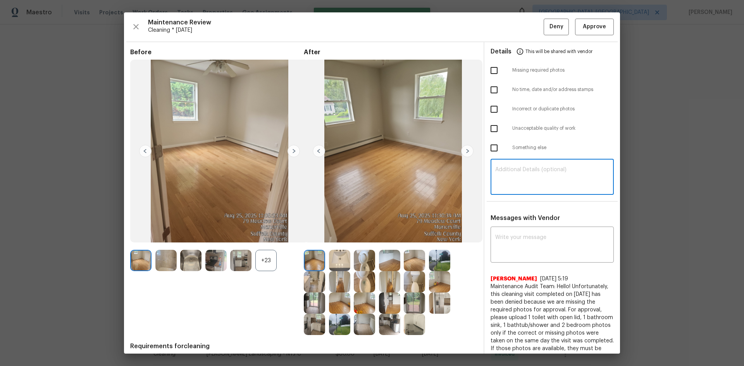
paste textarea "Maintenance Audit Team: Hello! Unfortunately, this cleaning visit completed on …"
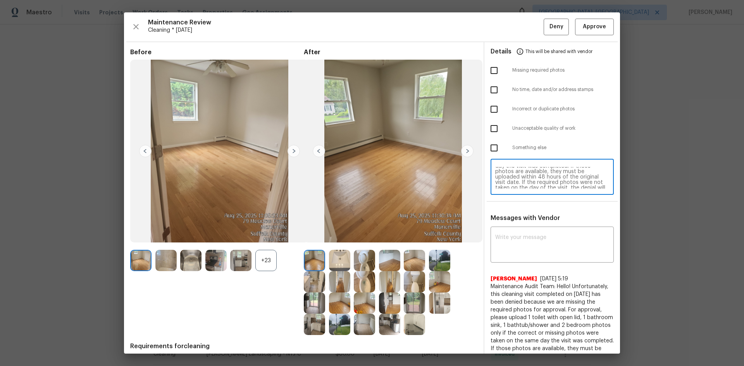
scroll to position [50, 0]
type textarea "Maintenance Audit Team: Hello! Unfortunately, this cleaning visit completed on …"
click at [493, 68] on input "checkbox" at bounding box center [494, 70] width 16 height 16
checkbox input "true"
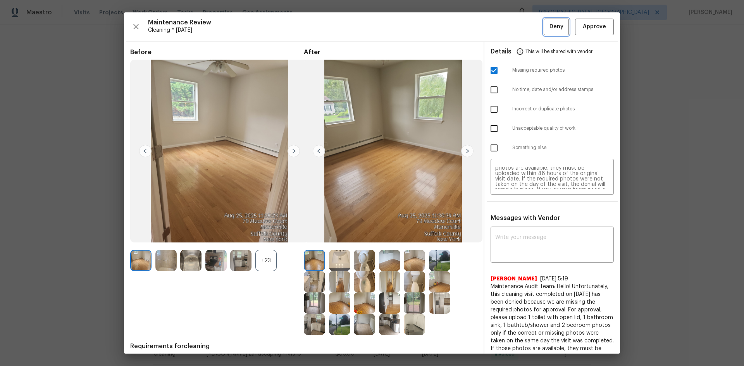
click at [550, 22] on span "Deny" at bounding box center [557, 27] width 14 height 10
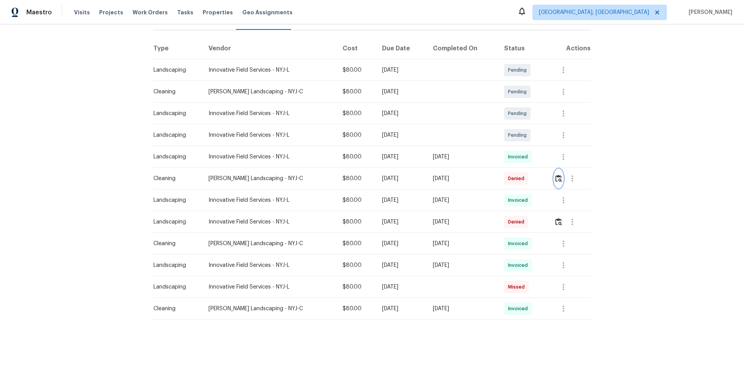
scroll to position [0, 0]
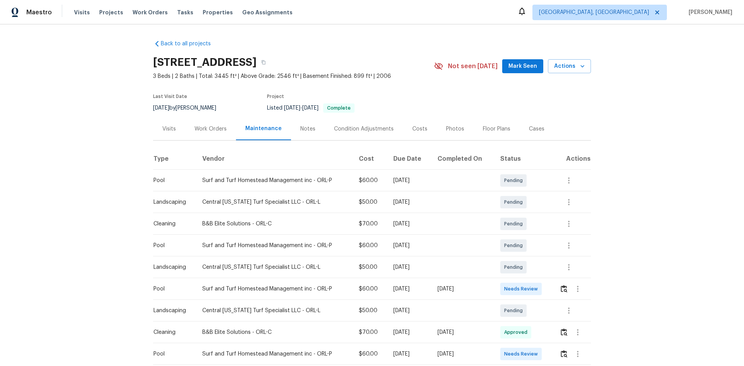
scroll to position [39, 0]
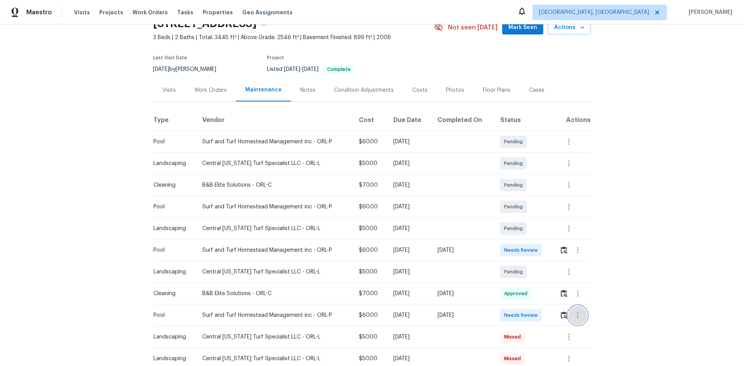
click at [529, 245] on icon "button" at bounding box center [577, 315] width 9 height 9
click at [529, 245] on li "View details" at bounding box center [594, 328] width 54 height 13
click at [471, 245] on div at bounding box center [372, 183] width 744 height 366
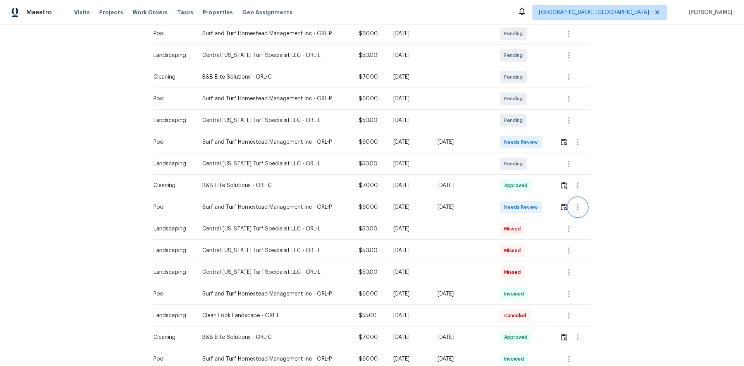
scroll to position [142, 0]
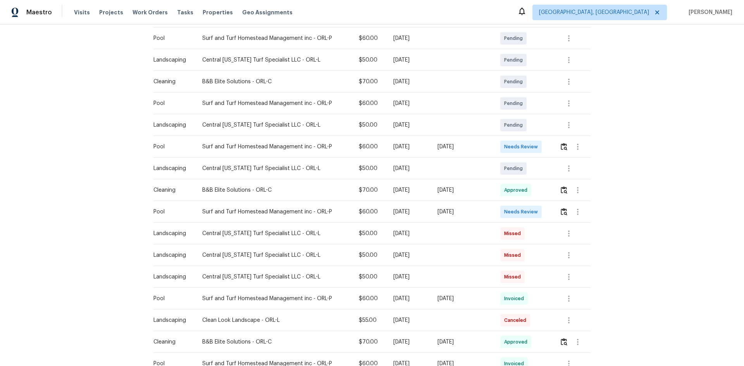
click at [529, 245] on div "Back to all projects [STREET_ADDRESS] 3 Beds | 2 Baths | Total: 3445 ft² | Abov…" at bounding box center [372, 195] width 744 height 342
click at [529, 245] on icon "button" at bounding box center [568, 298] width 9 height 9
click at [529, 245] on li "View details" at bounding box center [586, 311] width 54 height 13
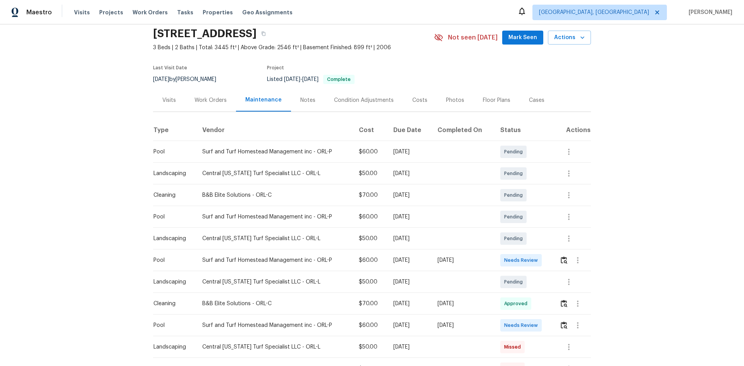
scroll to position [26, 0]
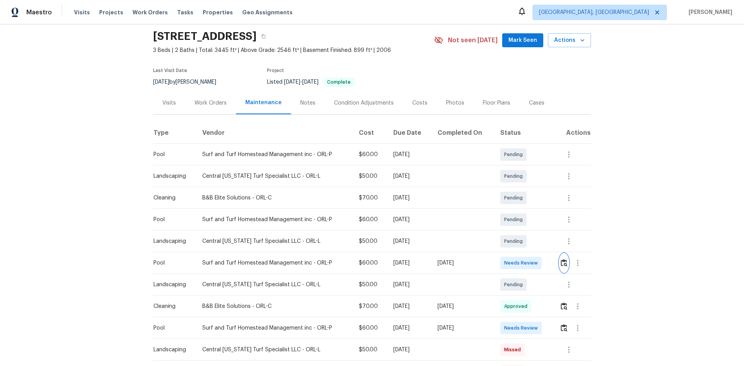
click at [565, 264] on img "button" at bounding box center [564, 262] width 7 height 7
click at [563, 329] on img "button" at bounding box center [564, 327] width 7 height 7
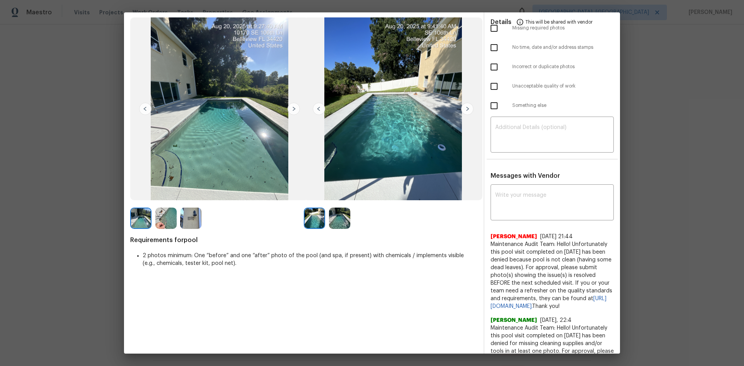
scroll to position [0, 0]
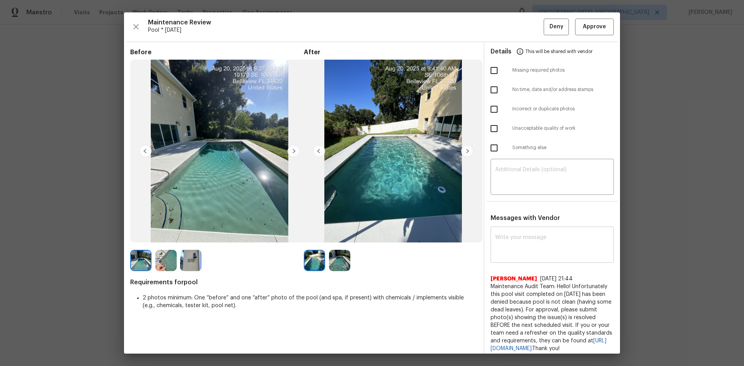
click at [504, 247] on textarea at bounding box center [552, 246] width 114 height 22
paste textarea "Maintenance Audit Team: Hello! Unfortunately, this pool visit completed on [DAT…"
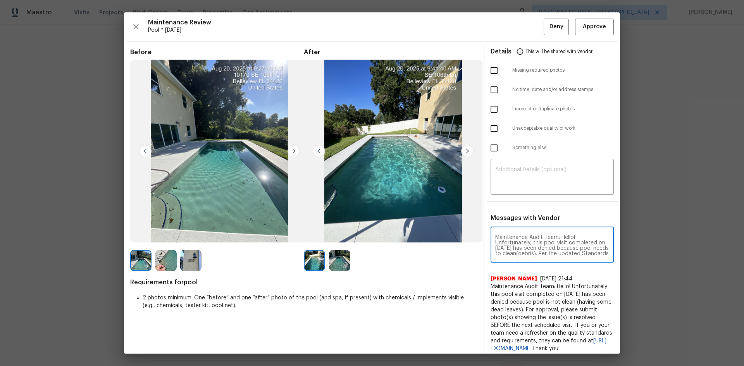
scroll to position [98, 0]
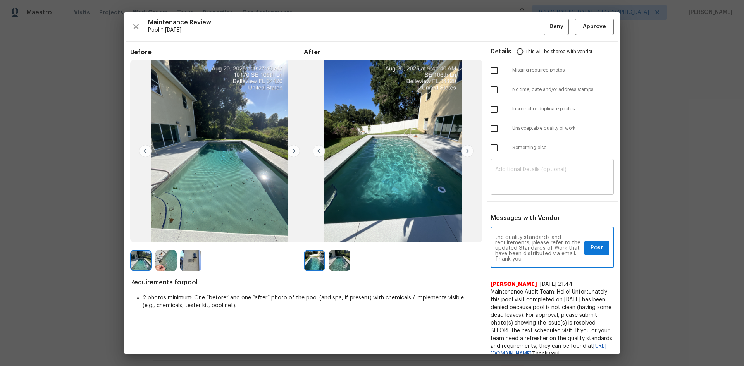
type textarea "Maintenance Audit Team: Hello! Unfortunately, this pool visit completed on [DAT…"
click at [502, 183] on textarea at bounding box center [552, 178] width 114 height 22
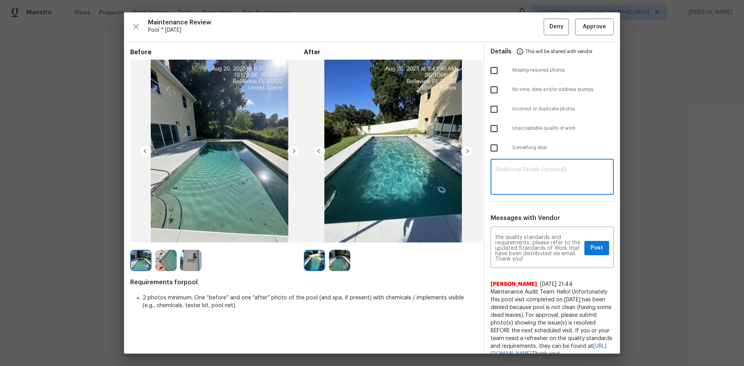
paste textarea "Maintenance Audit Team: Hello! Unfortunately, this pool visit completed on [DAT…"
type textarea "Maintenance Audit Team: Hello! Unfortunately, this pool visit completed on [DAT…"
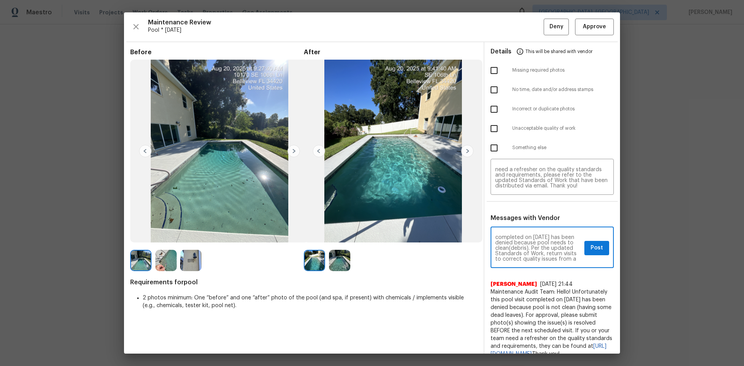
scroll to position [16, 0]
click at [591, 246] on span "Post" at bounding box center [597, 248] width 12 height 10
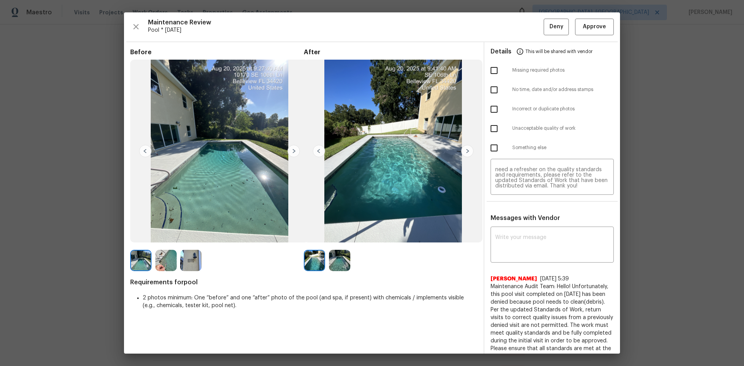
scroll to position [0, 0]
drag, startPoint x: 490, startPoint y: 123, endPoint x: 495, endPoint y: 120, distance: 5.9
click at [490, 123] on input "checkbox" at bounding box center [494, 129] width 16 height 16
checkbox input "true"
click at [550, 29] on span "Deny" at bounding box center [557, 27] width 14 height 10
